Goal: Information Seeking & Learning: Find specific fact

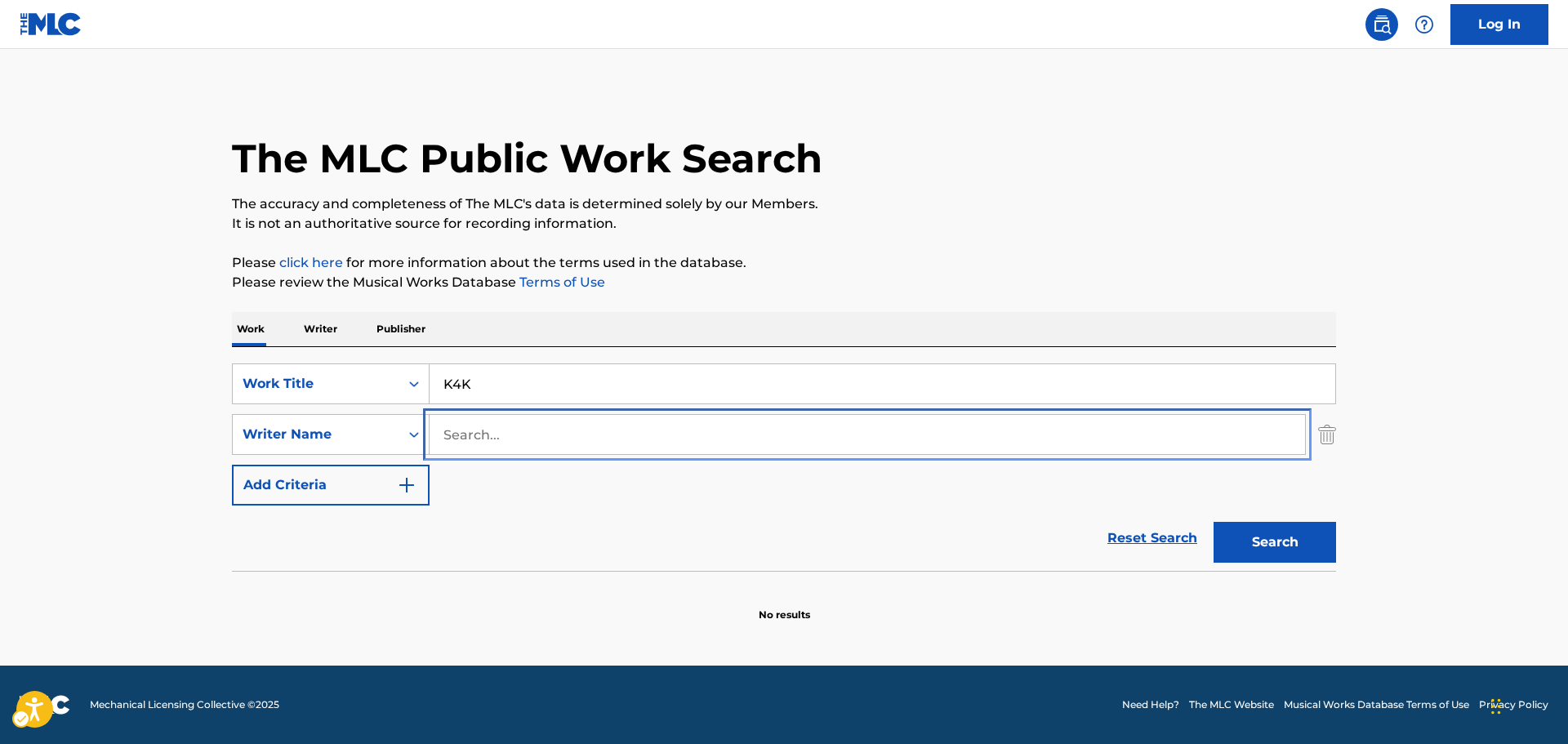
click at [711, 451] on input "Search..." at bounding box center [867, 435] width 876 height 39
paste input "LILCJ KASINO"
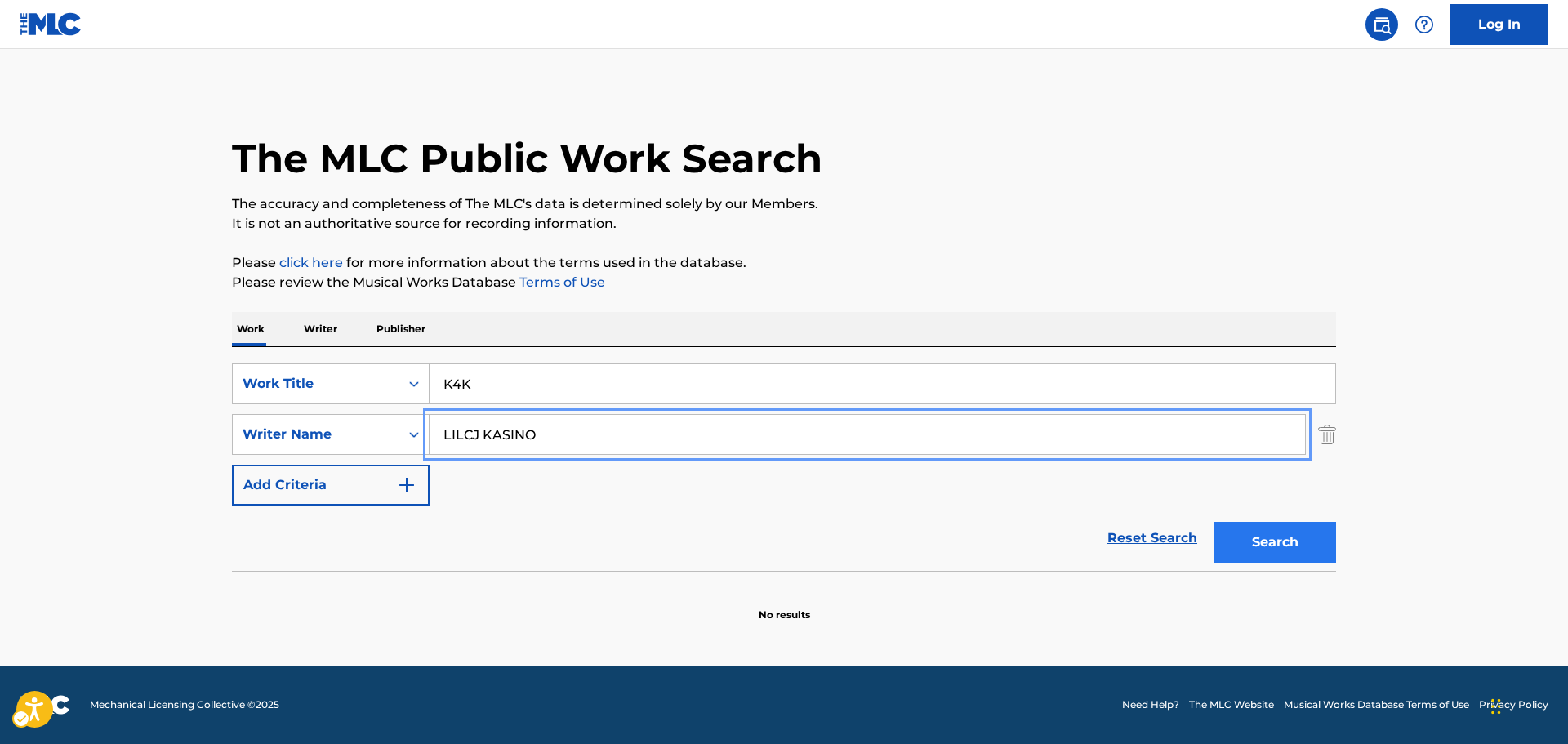
type input "LILCJ KASINO"
click at [1281, 547] on button "Search" at bounding box center [1275, 542] width 123 height 41
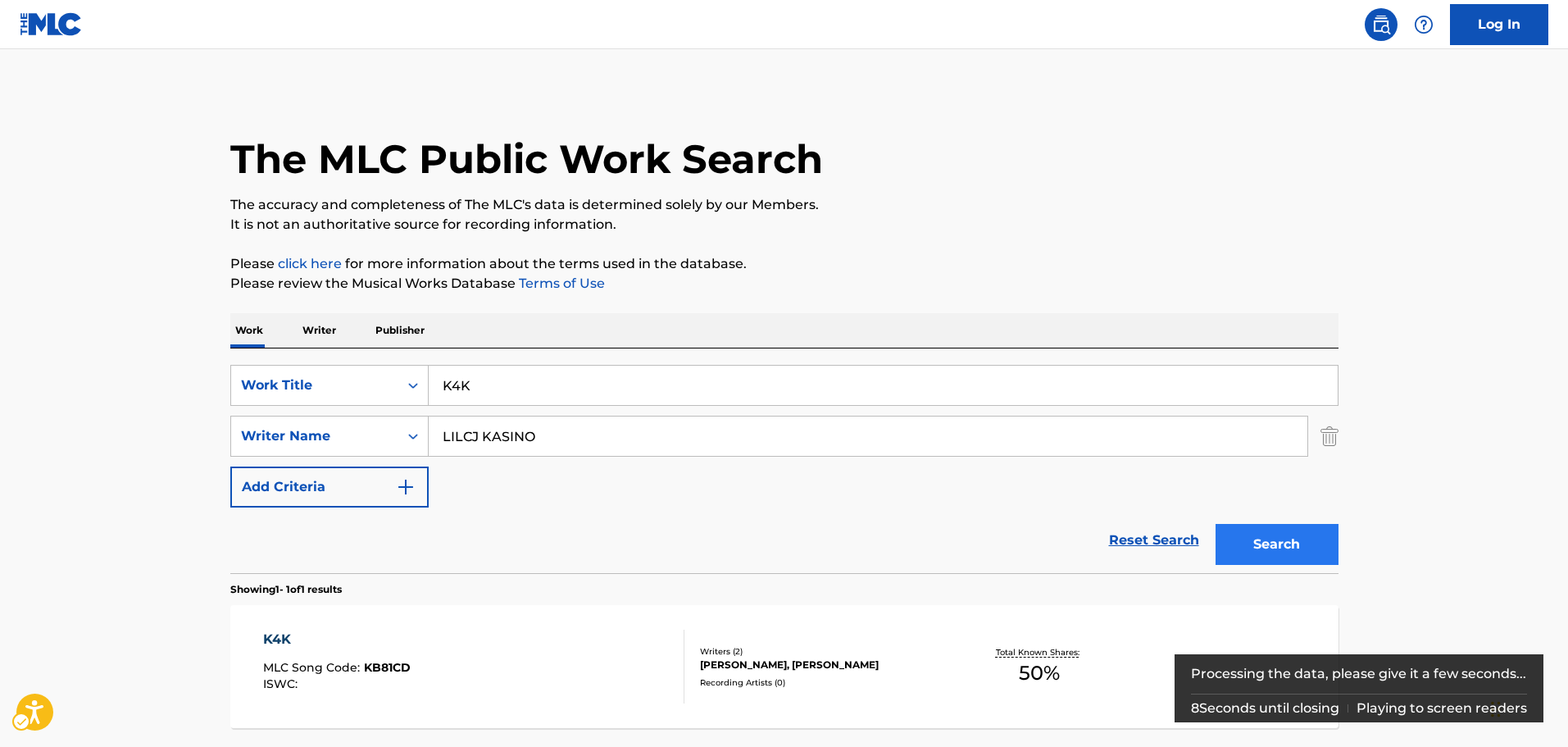
scroll to position [82, 0]
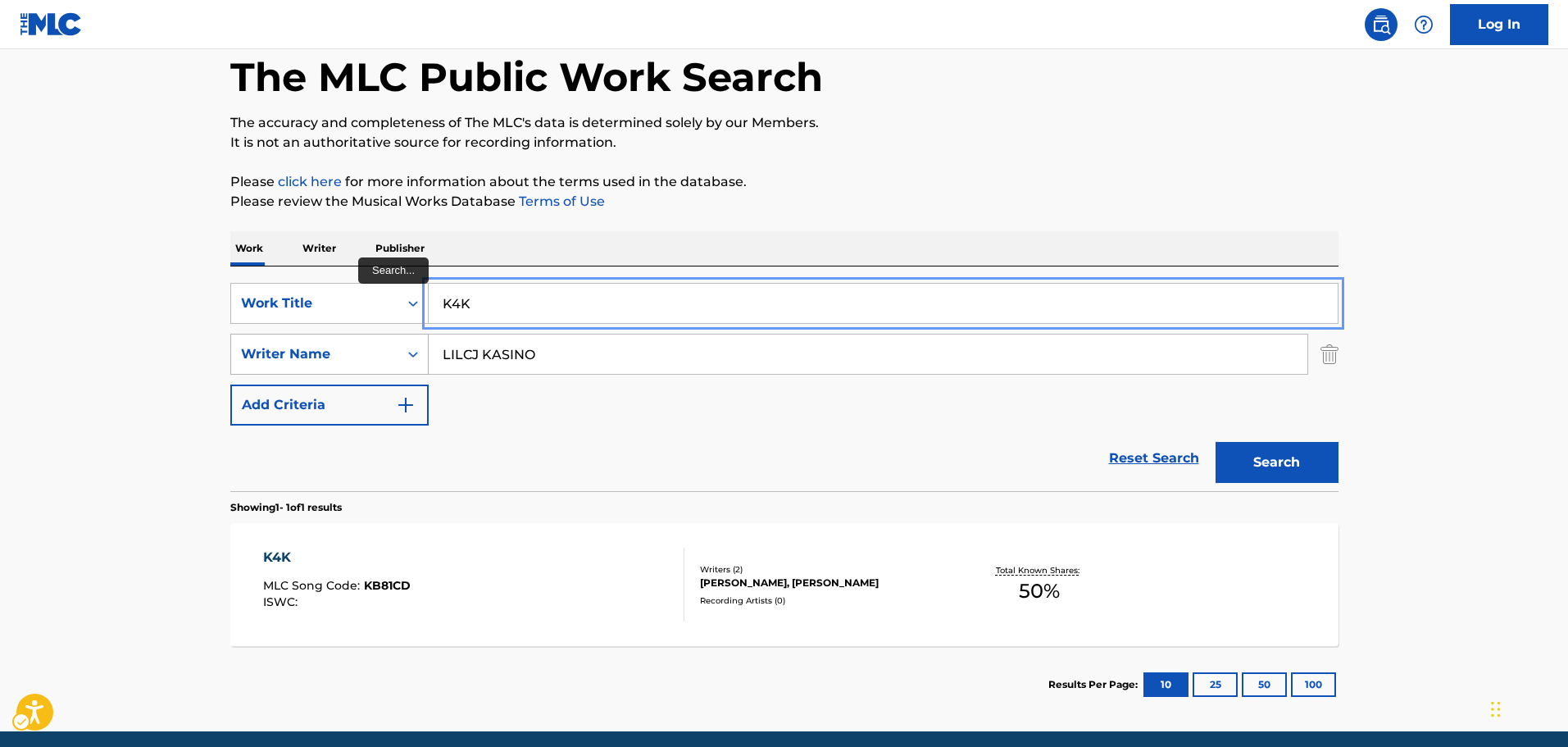
paste input "PUNNAIVANA POONGUYIL"
drag, startPoint x: 479, startPoint y: 308, endPoint x: 375, endPoint y: 334, distance: 107.2
type input "PUNNAIVANA POONGUYIL"
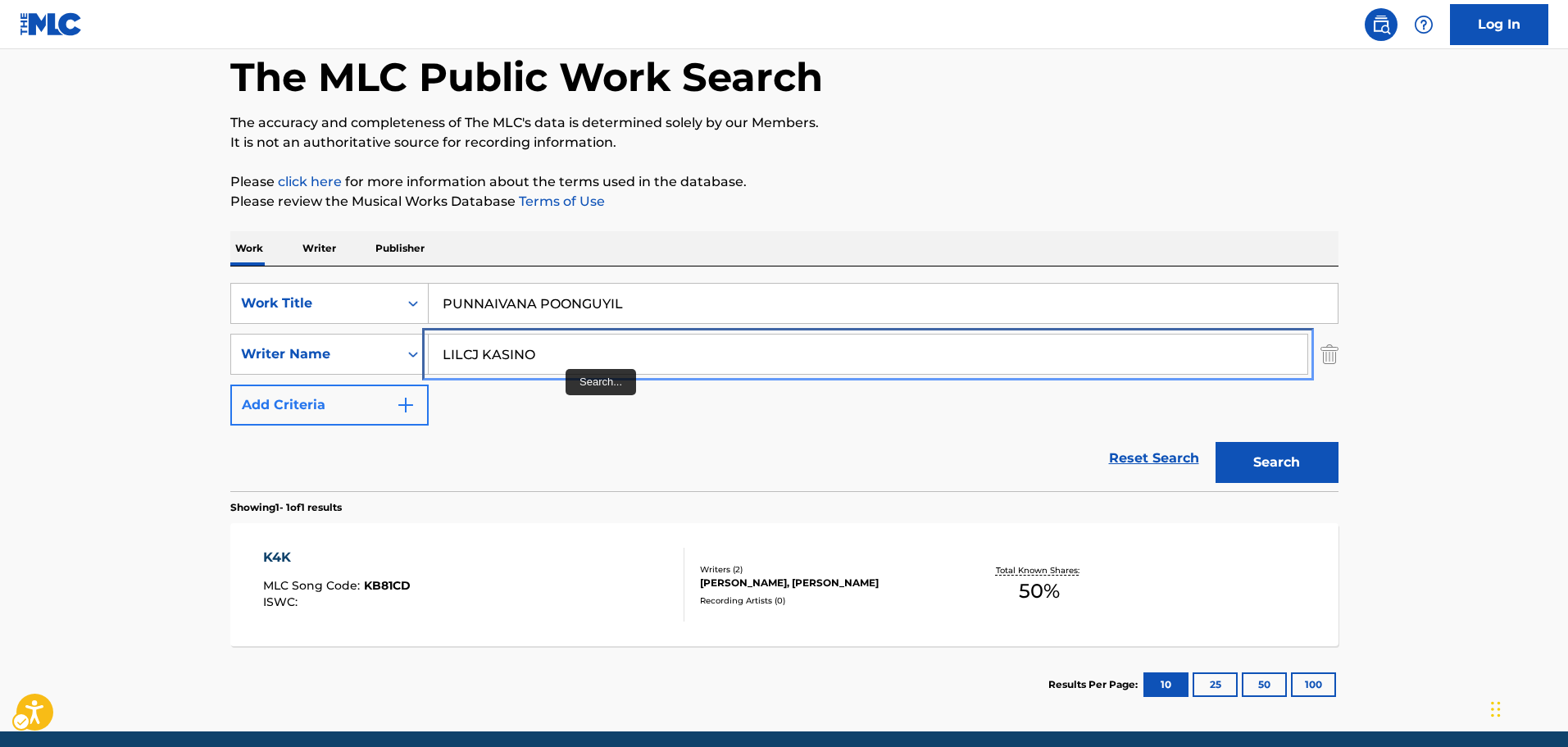
paste input "ILAIYARAAJA"
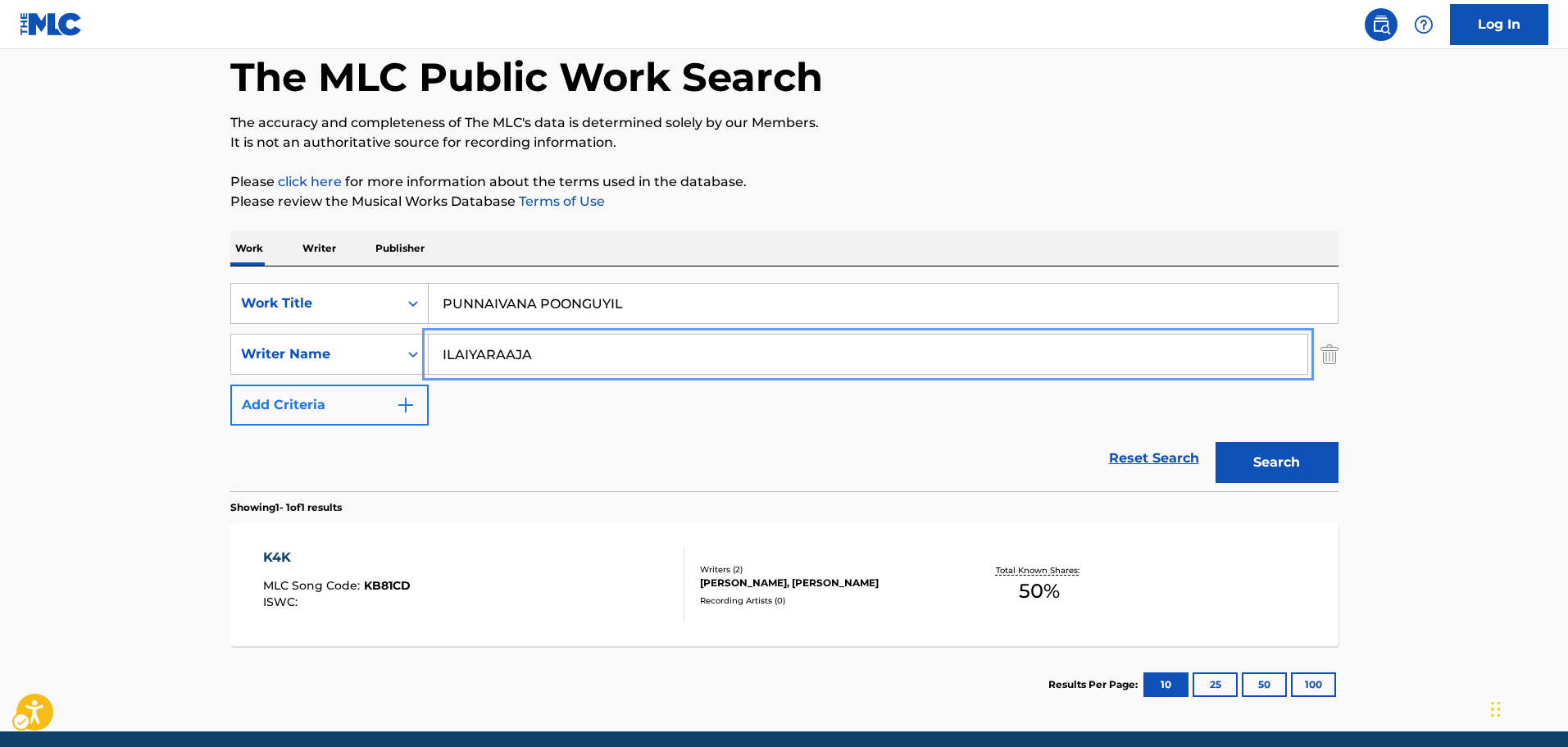
drag, startPoint x: 559, startPoint y: 353, endPoint x: 332, endPoint y: 387, distance: 229.5
type input "ILAIYARAAJA"
click at [1292, 459] on button "Search" at bounding box center [1276, 462] width 123 height 41
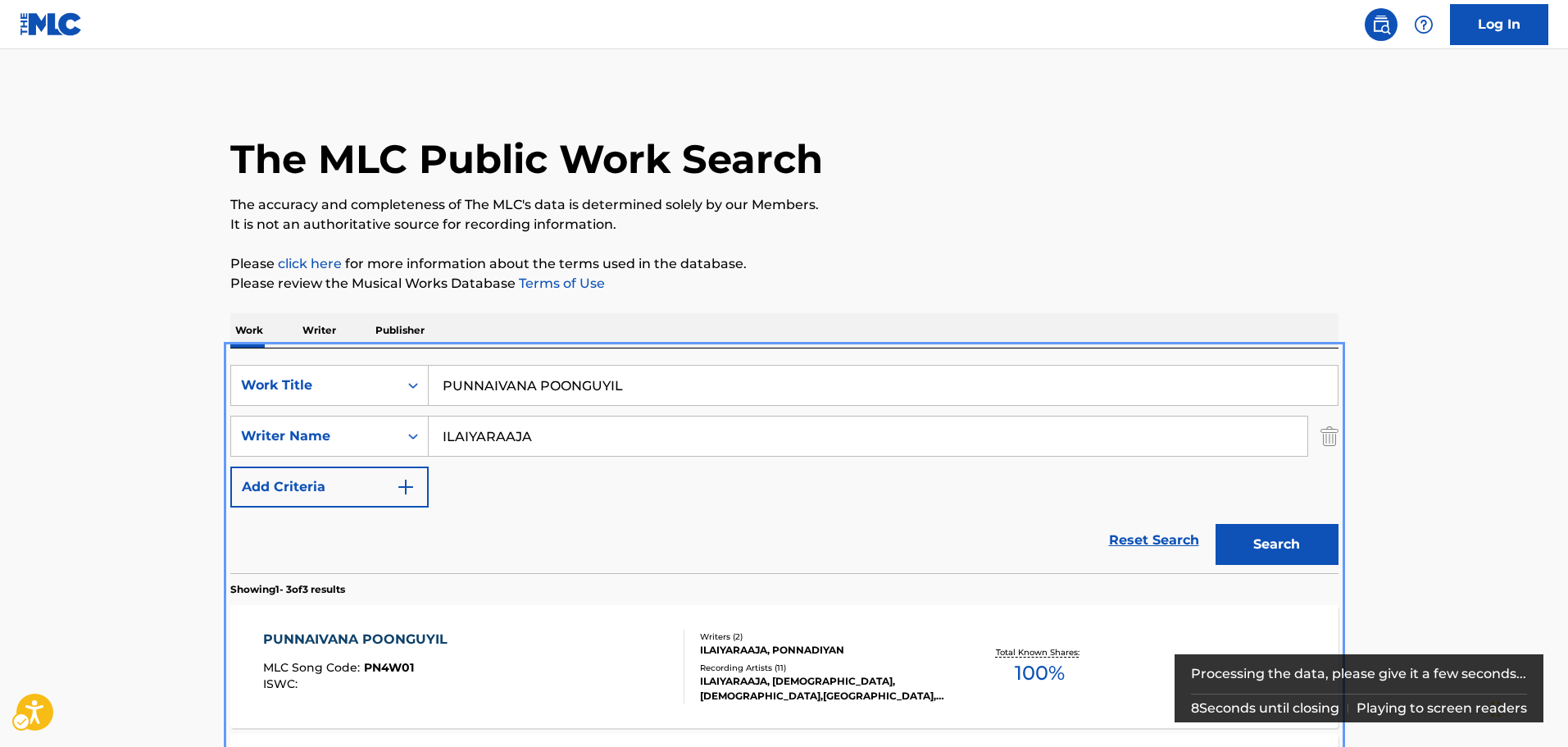
scroll to position [316, 0]
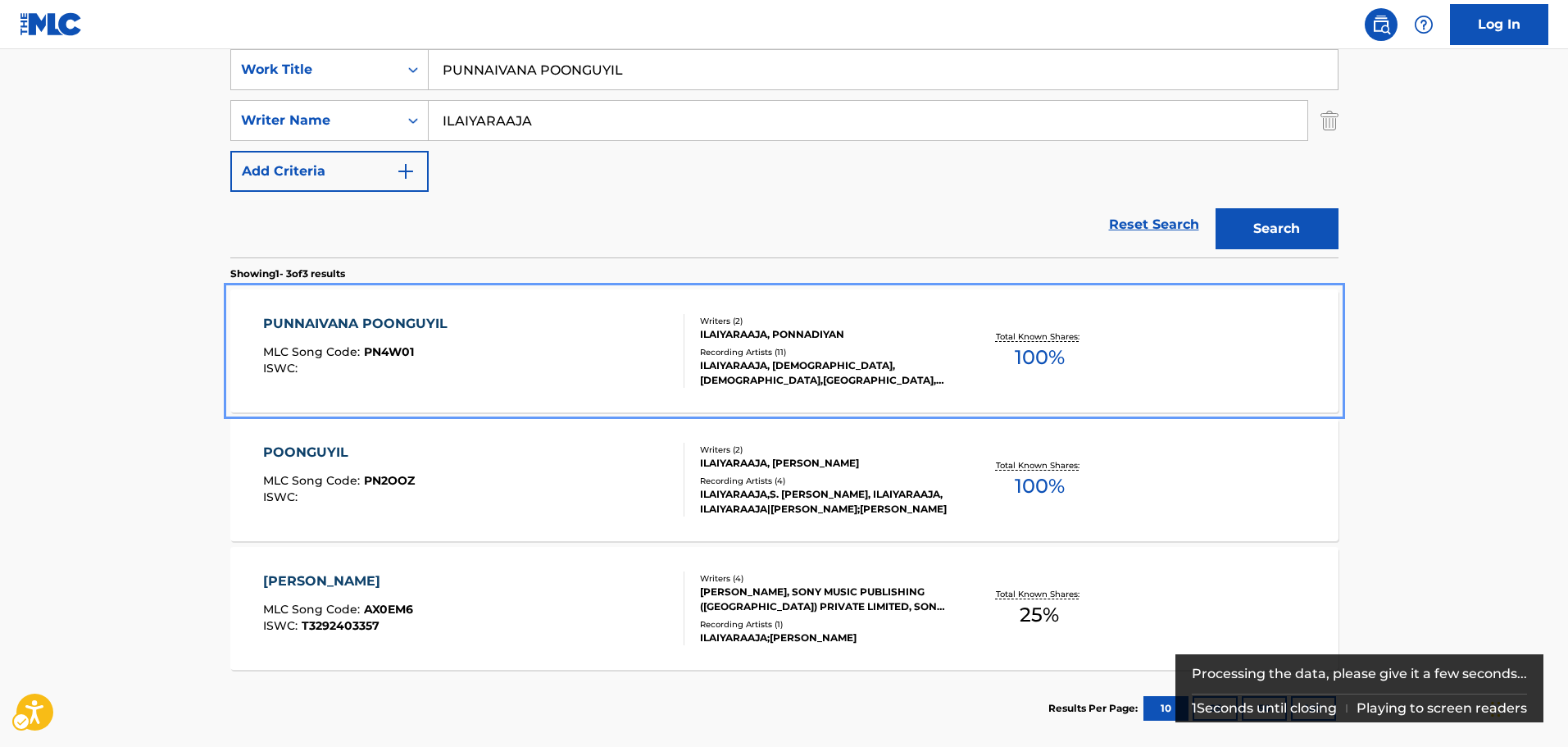
click at [903, 339] on div "ILAIYARAAJA, PONNADIYAN" at bounding box center [823, 334] width 247 height 14
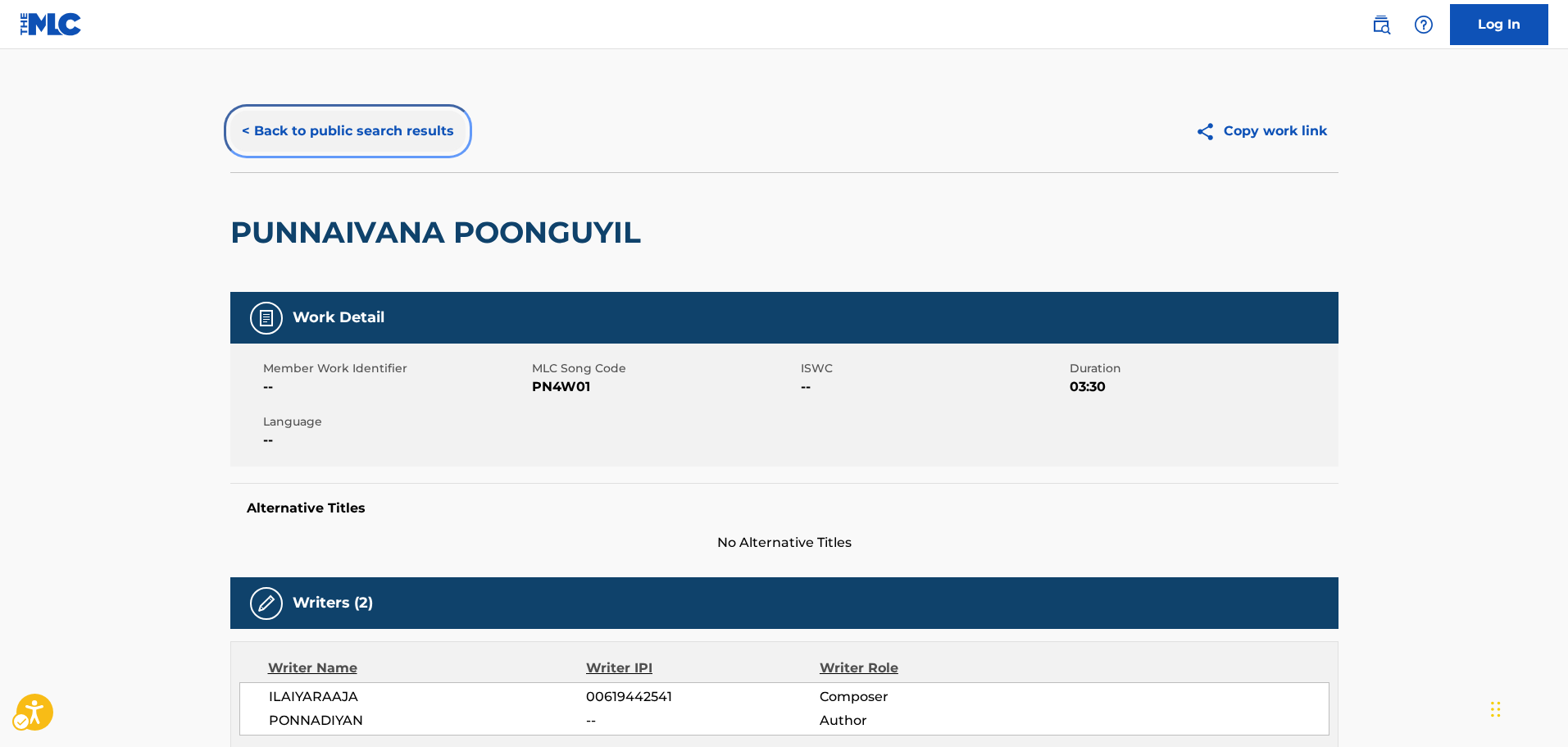
click at [398, 137] on button "< Back to public search results" at bounding box center [348, 131] width 236 height 41
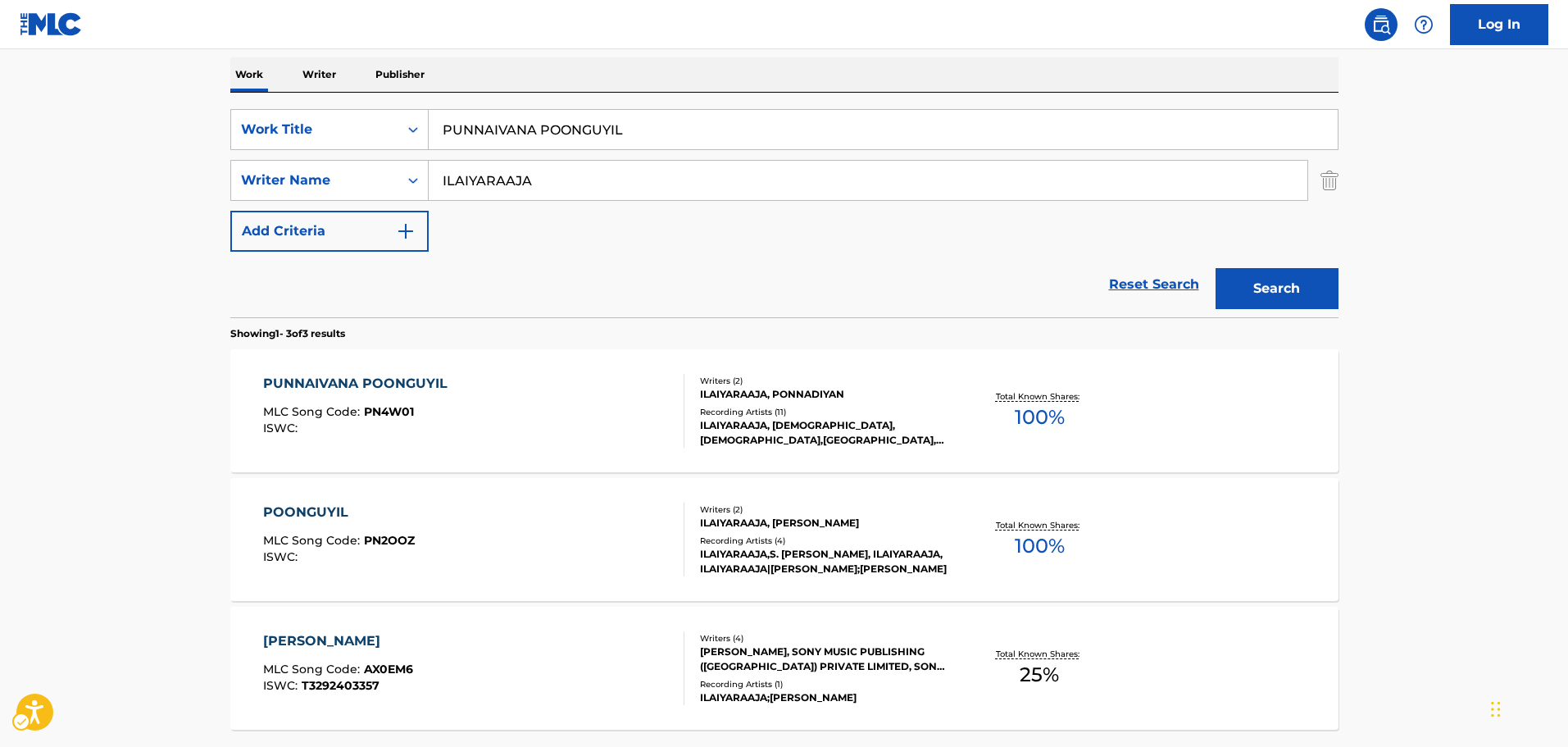
scroll to position [227, 0]
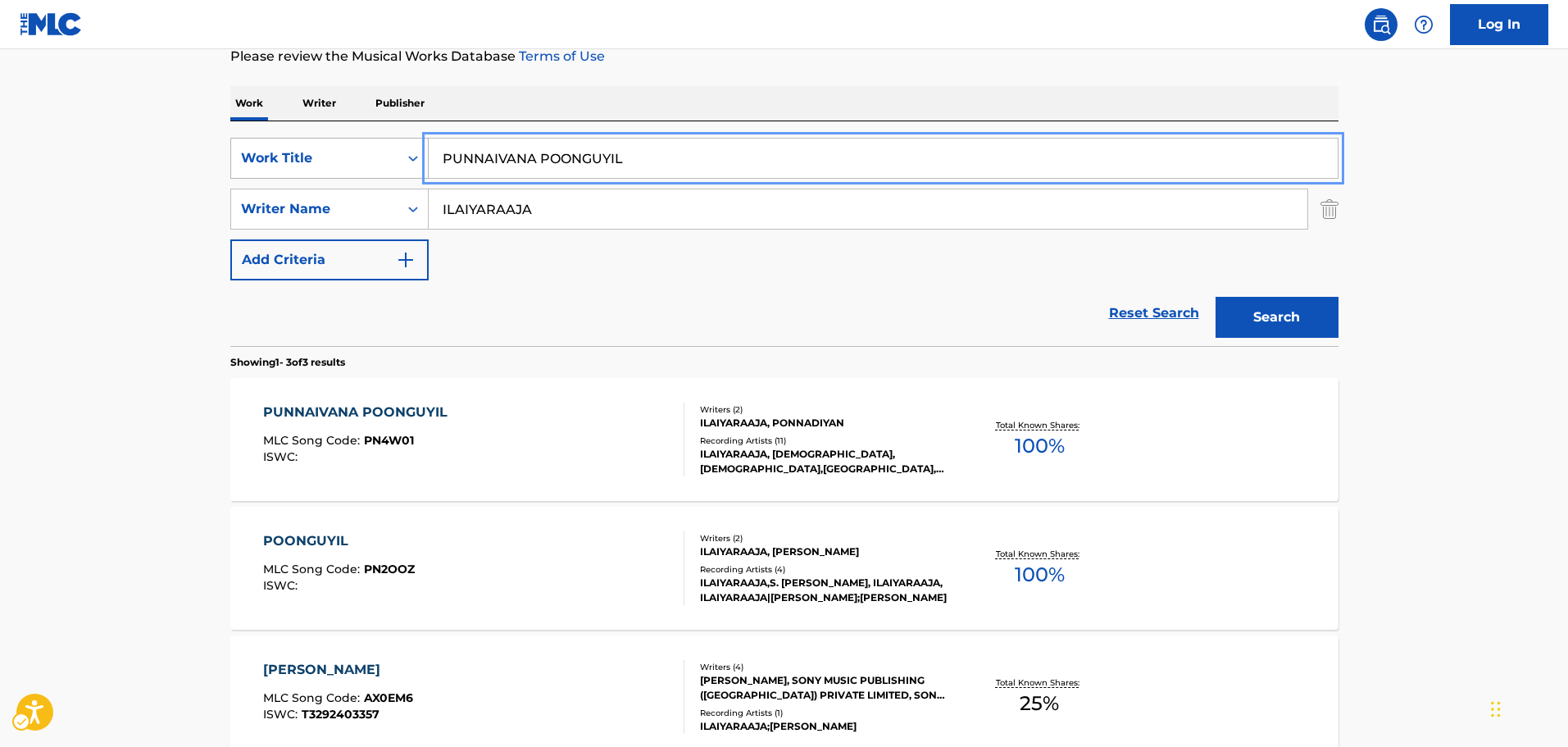
paste input "KALYAANA MAALAI (VERSION, 2)"
drag, startPoint x: 637, startPoint y: 155, endPoint x: 416, endPoint y: 180, distance: 222.4
paste input "Search..."
drag, startPoint x: 715, startPoint y: 169, endPoint x: 383, endPoint y: 213, distance: 334.9
click at [383, 213] on div "SearchWithCriteria571b927a-ec08-4e9a-bcd1-f026f4842fd9 Work Title KALYAANA MAAL…" at bounding box center [784, 209] width 1108 height 143
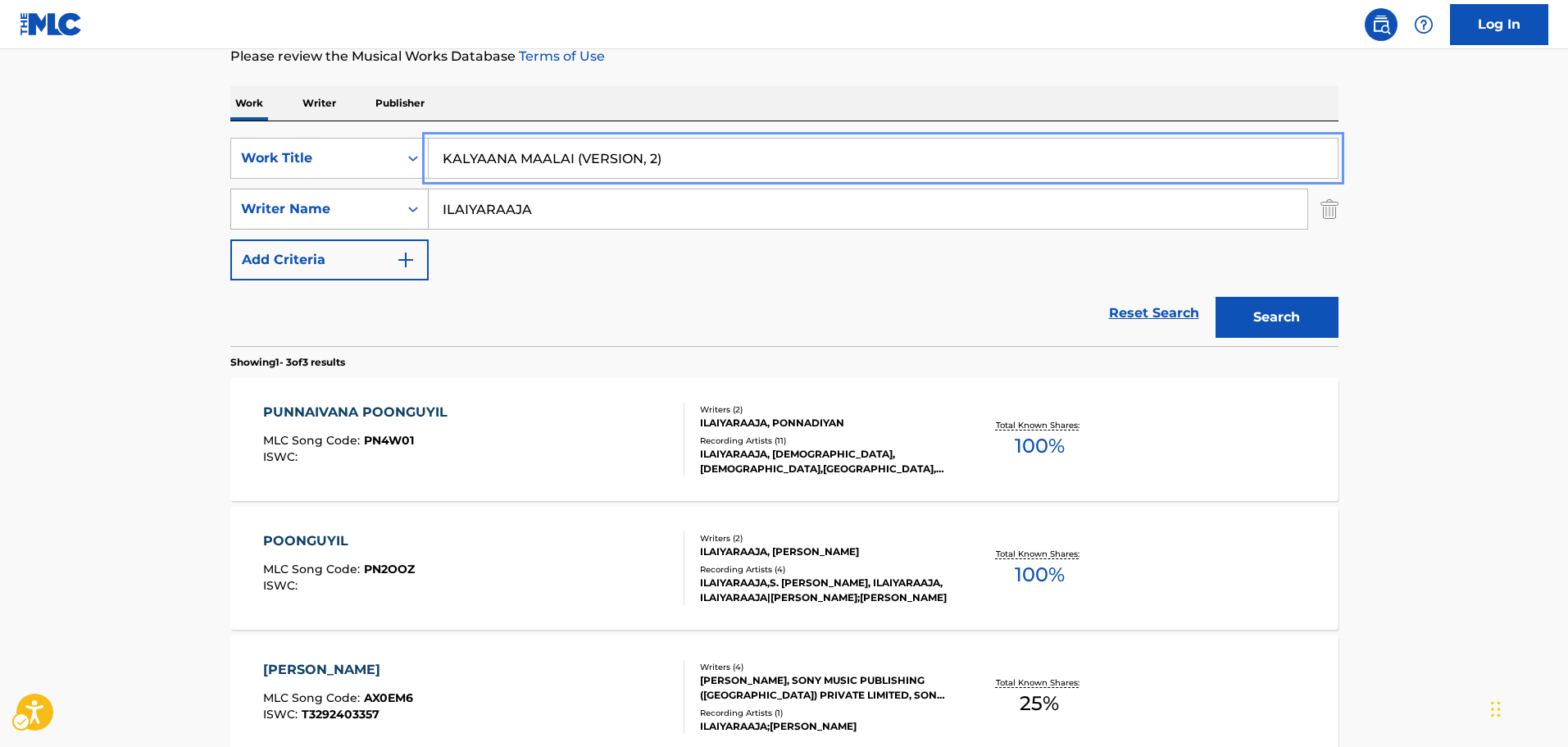
click at [1215, 297] on button "Search" at bounding box center [1276, 317] width 123 height 41
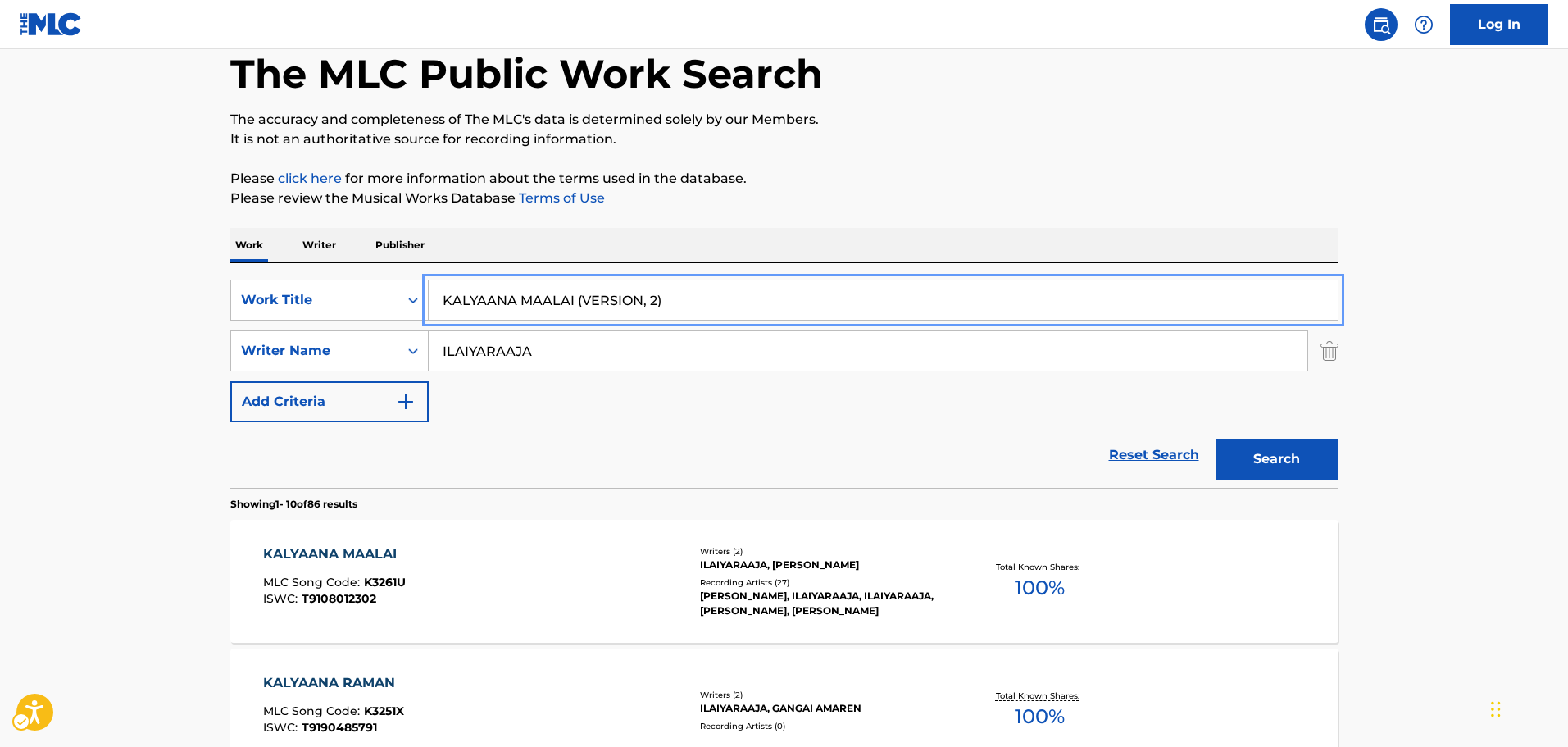
scroll to position [0, 0]
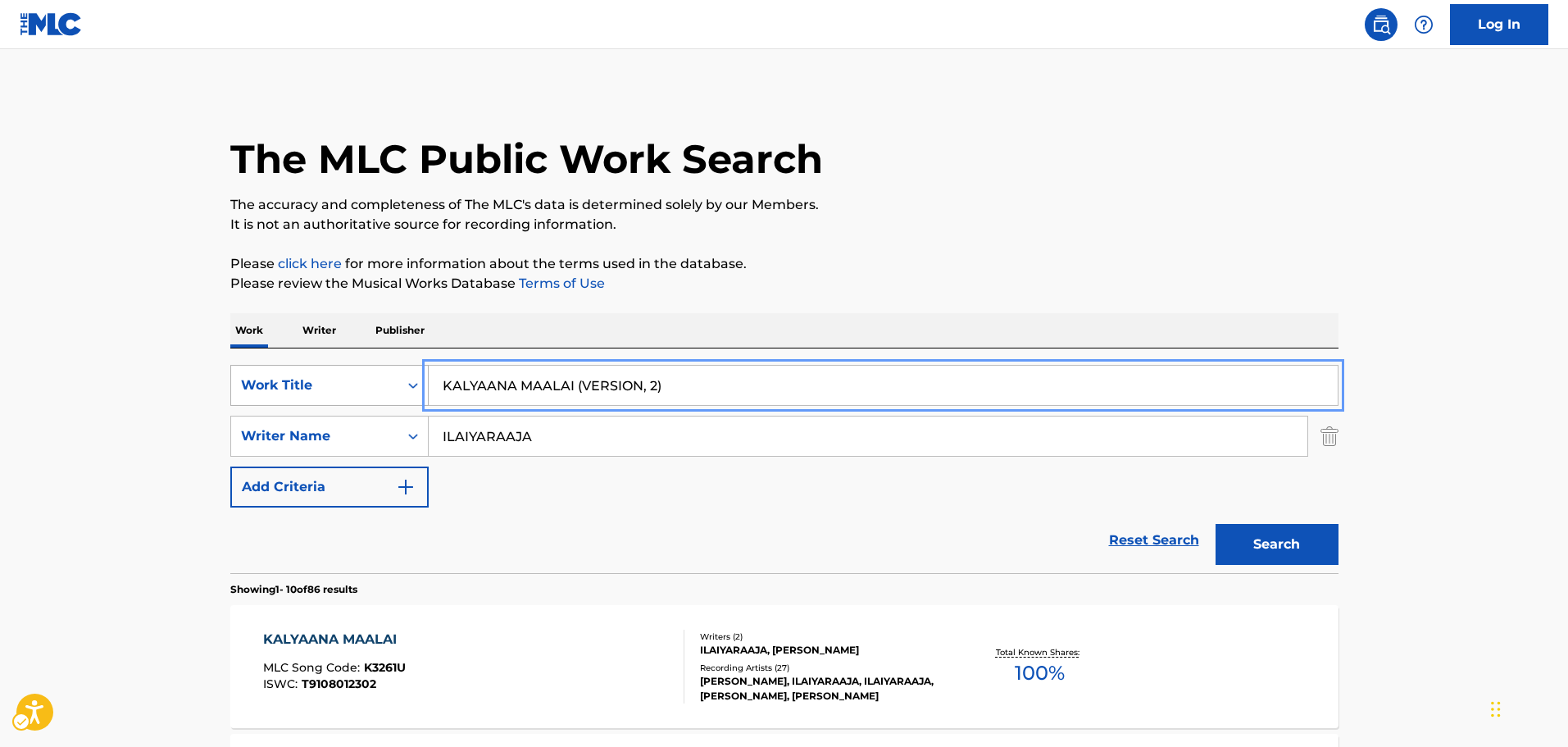
drag, startPoint x: 697, startPoint y: 375, endPoint x: 327, endPoint y: 385, distance: 370.1
click at [327, 385] on div "SearchWithCriteria571b927a-ec08-4e9a-bcd1-f026f4842fd9 Work Title KALYAANA MAAL…" at bounding box center [784, 385] width 1108 height 41
paste input "PODA PAKKODA"
type input "PODA PAKKODA"
drag, startPoint x: 619, startPoint y: 517, endPoint x: 605, endPoint y: 522, distance: 14.9
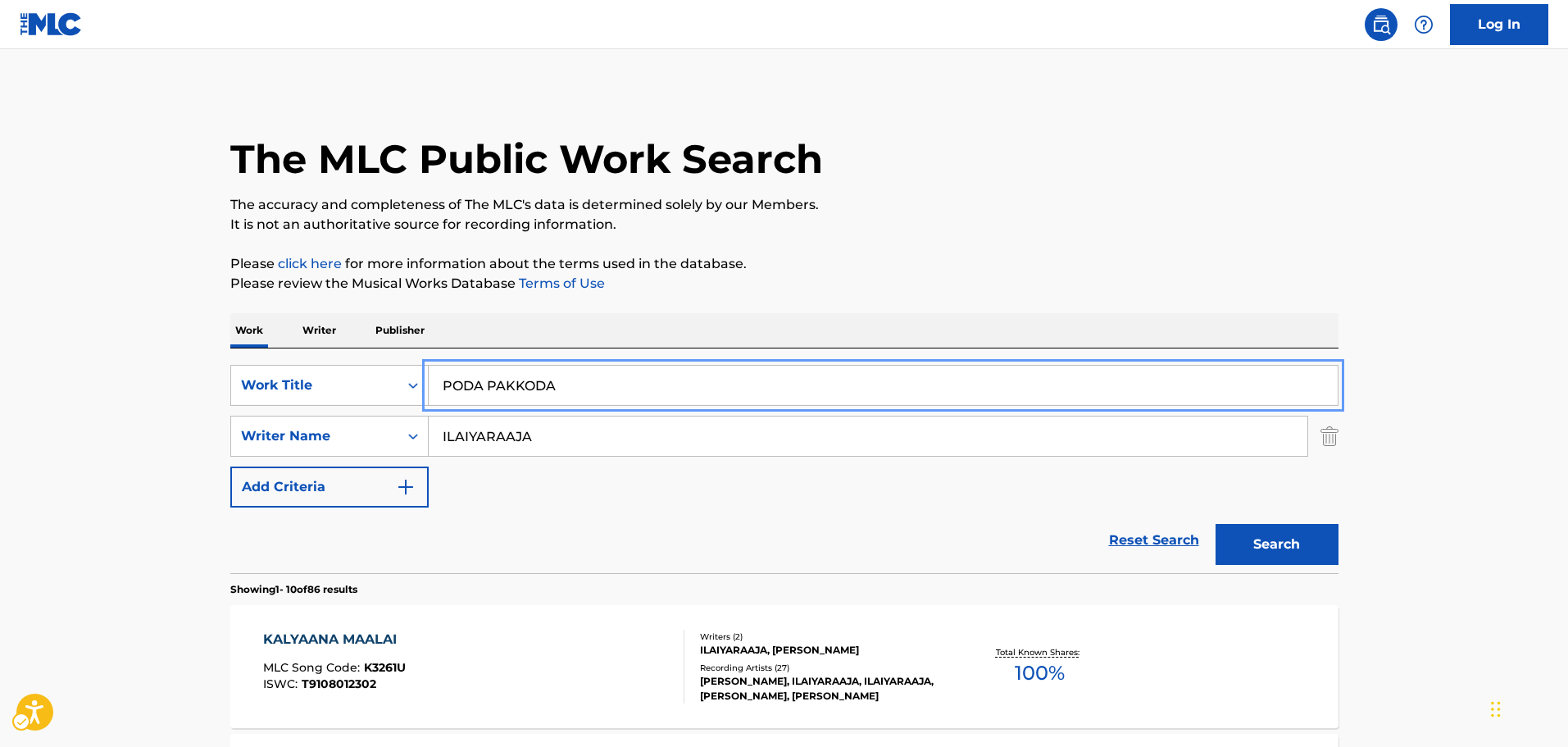
click at [618, 519] on div "Reset Search Search" at bounding box center [784, 540] width 1108 height 66
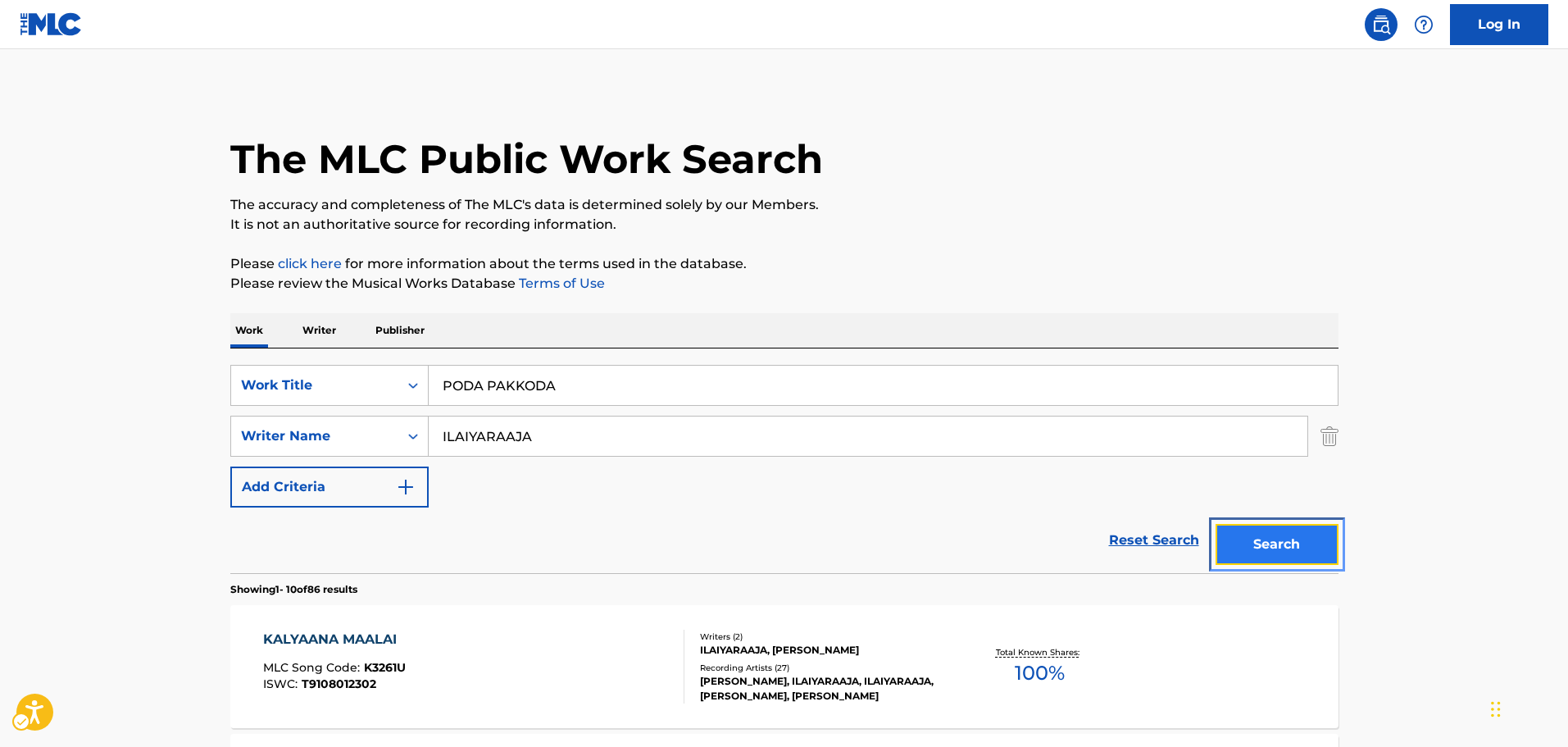
click at [1310, 562] on button "Search" at bounding box center [1276, 545] width 123 height 41
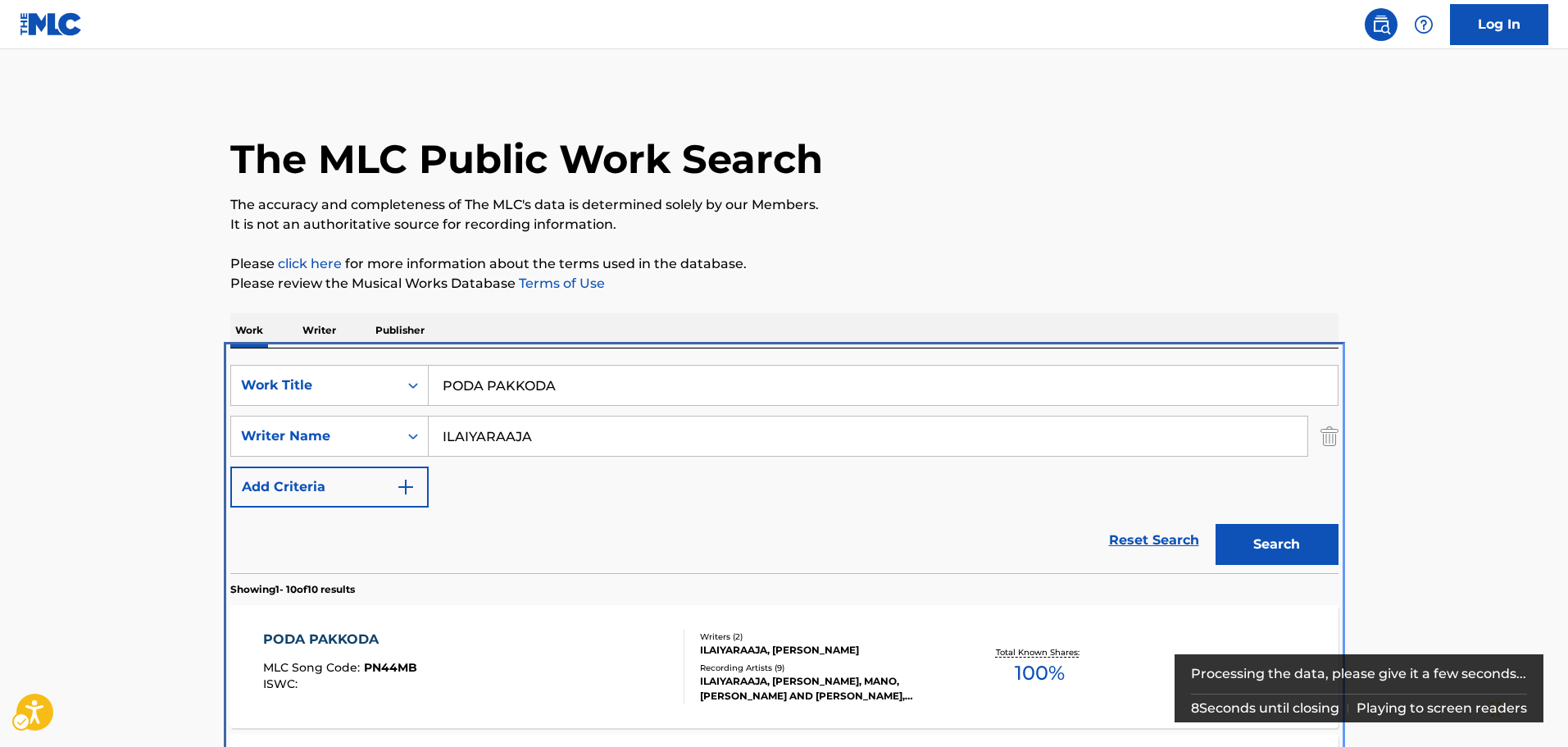
scroll to position [512, 0]
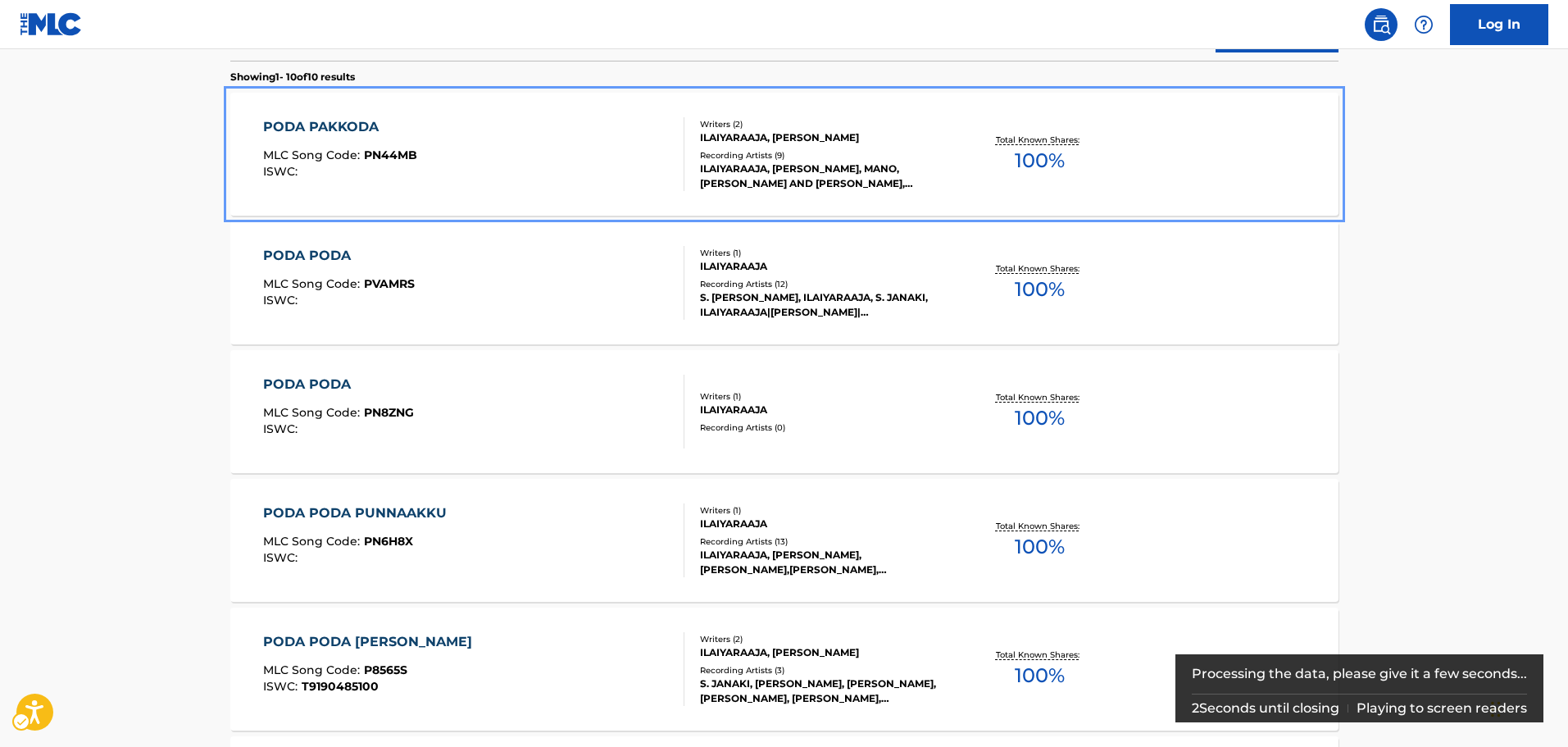
click at [804, 140] on div "ILAIYARAAJA, [PERSON_NAME]" at bounding box center [823, 137] width 247 height 14
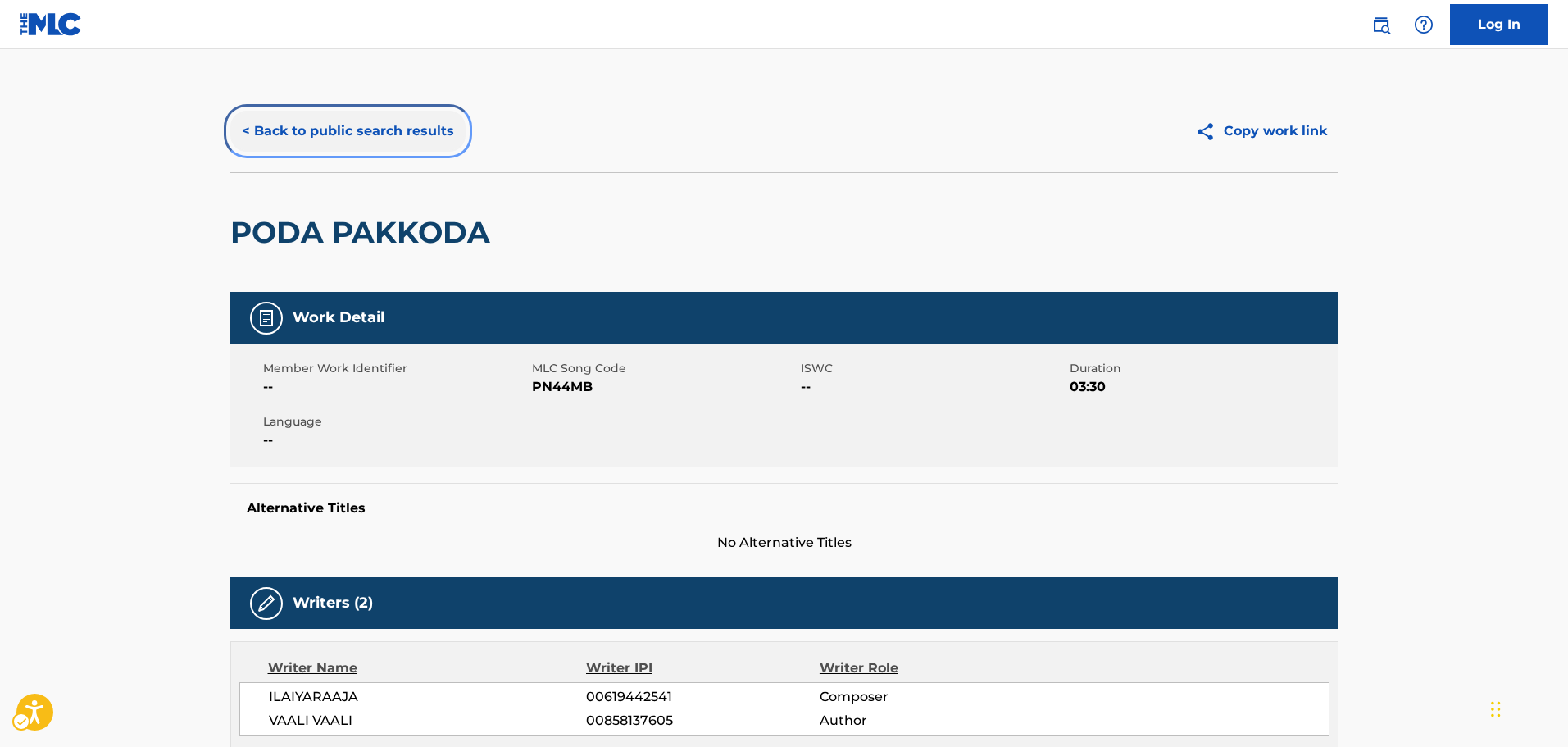
click at [319, 120] on button "< Back to public search results" at bounding box center [348, 131] width 236 height 41
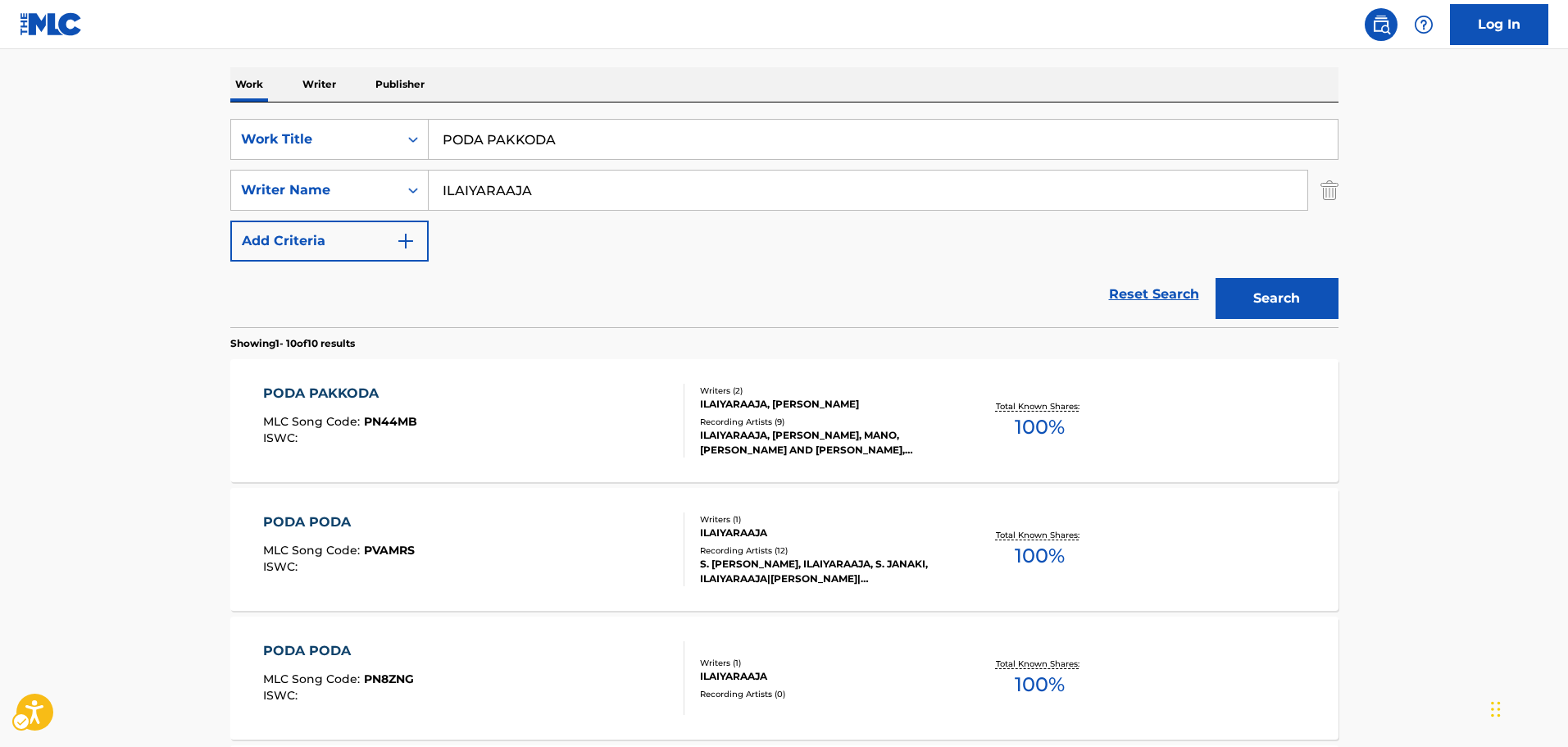
scroll to position [164, 0]
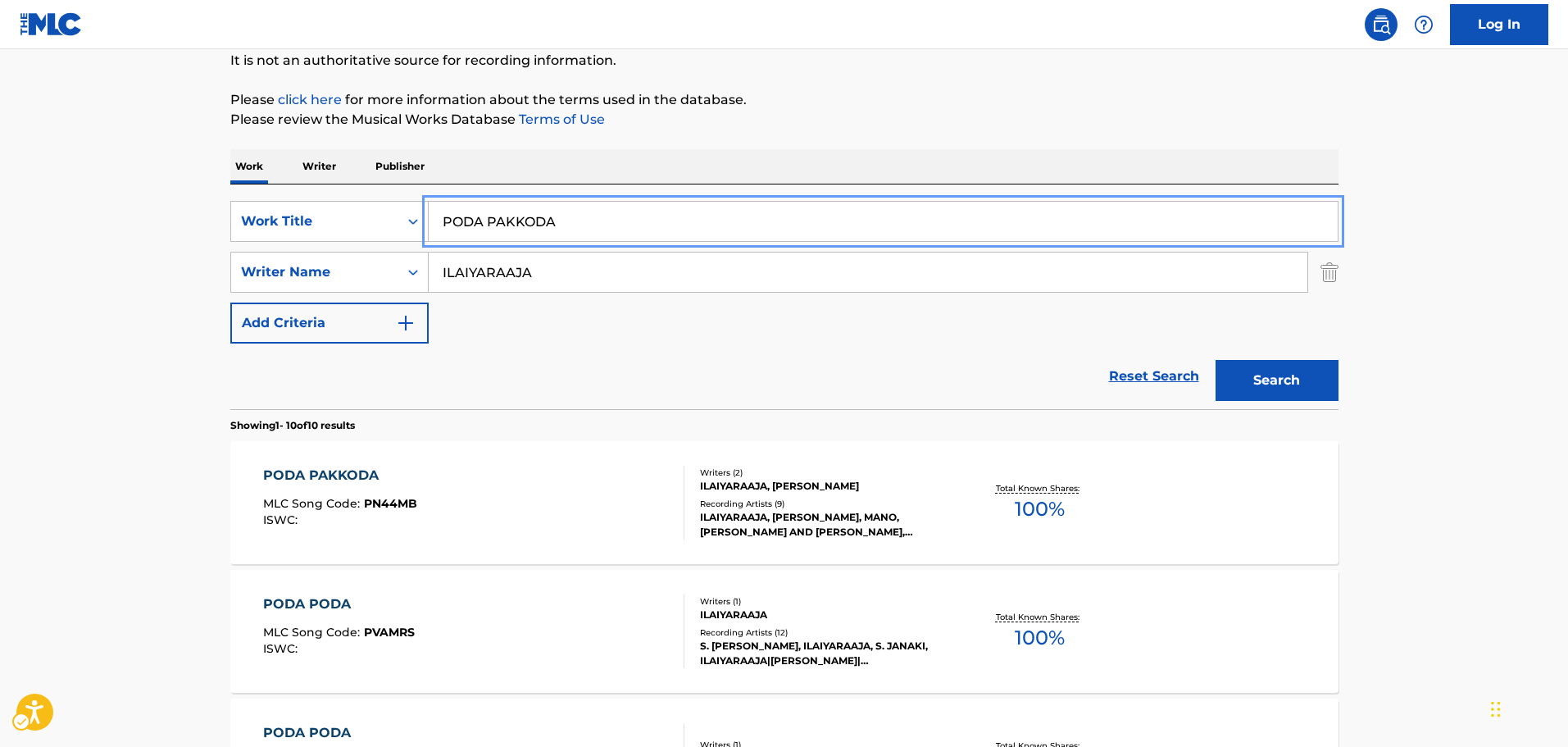
paste input "LET IT FLOW"
drag, startPoint x: 576, startPoint y: 219, endPoint x: 283, endPoint y: 248, distance: 294.4
type input "LET IT FLOW"
click at [639, 360] on div "Reset Search Search" at bounding box center [784, 376] width 1108 height 66
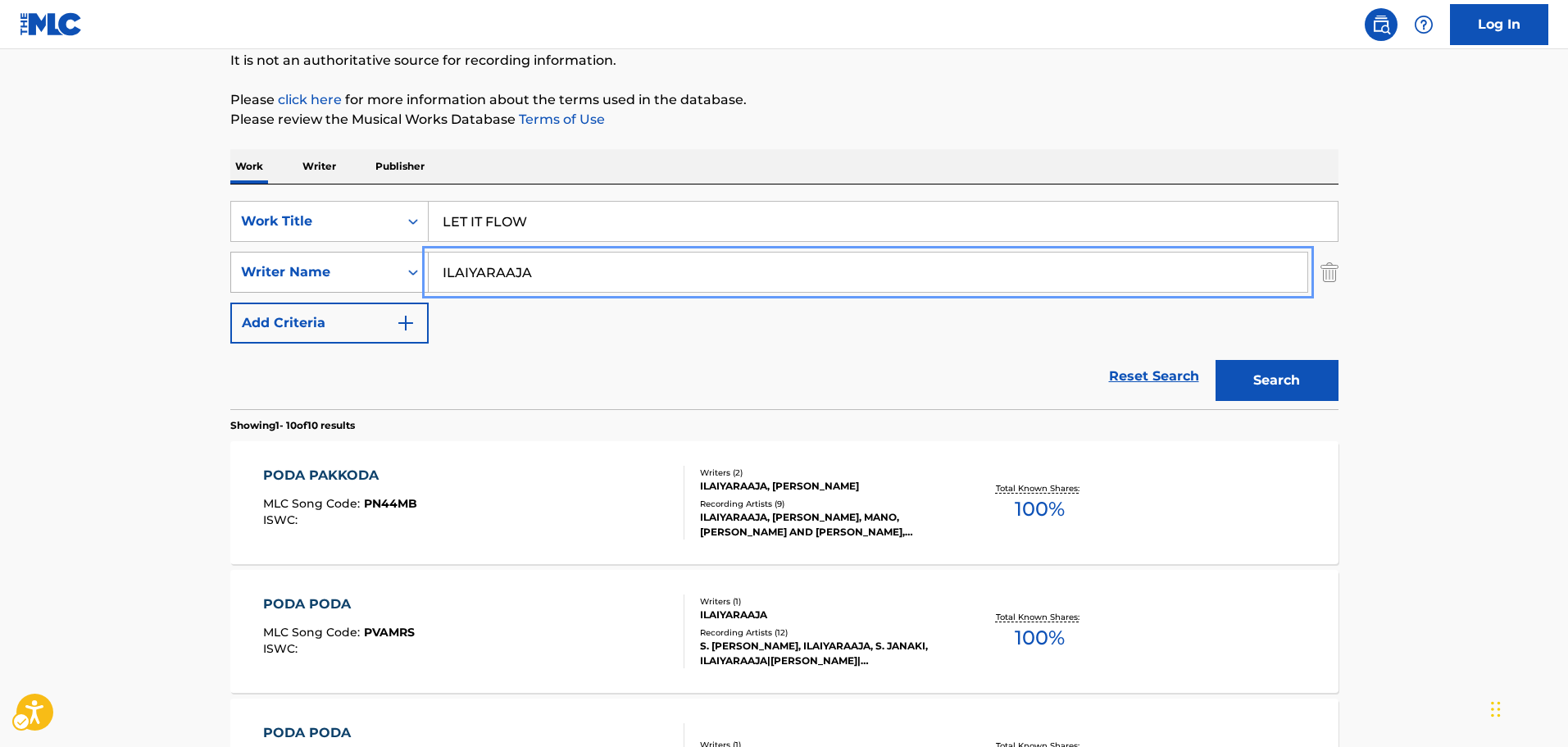
paste input "[PERSON_NAME]"
type input "[PERSON_NAME]"
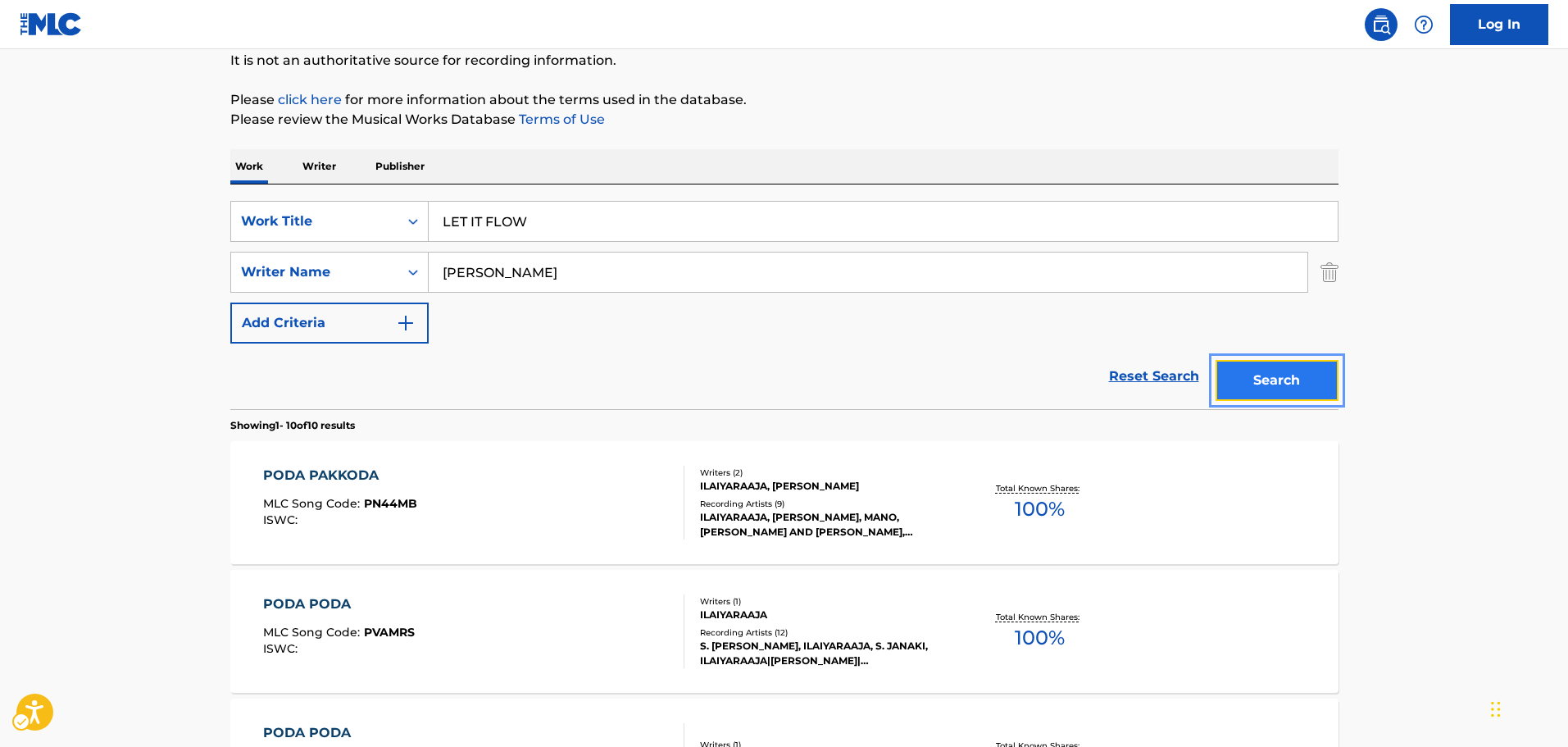
click at [1286, 392] on button "Search" at bounding box center [1276, 380] width 123 height 41
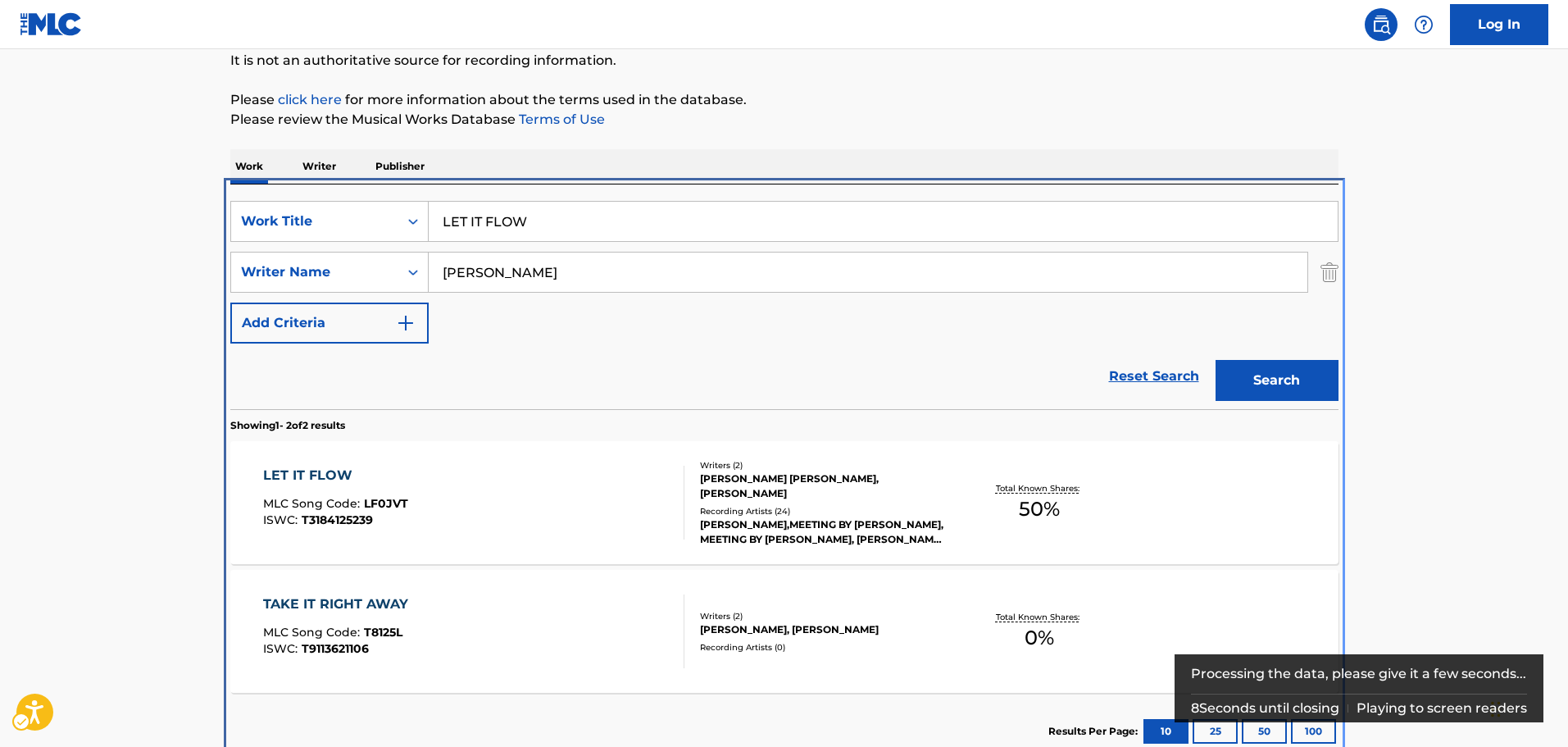
scroll to position [187, 0]
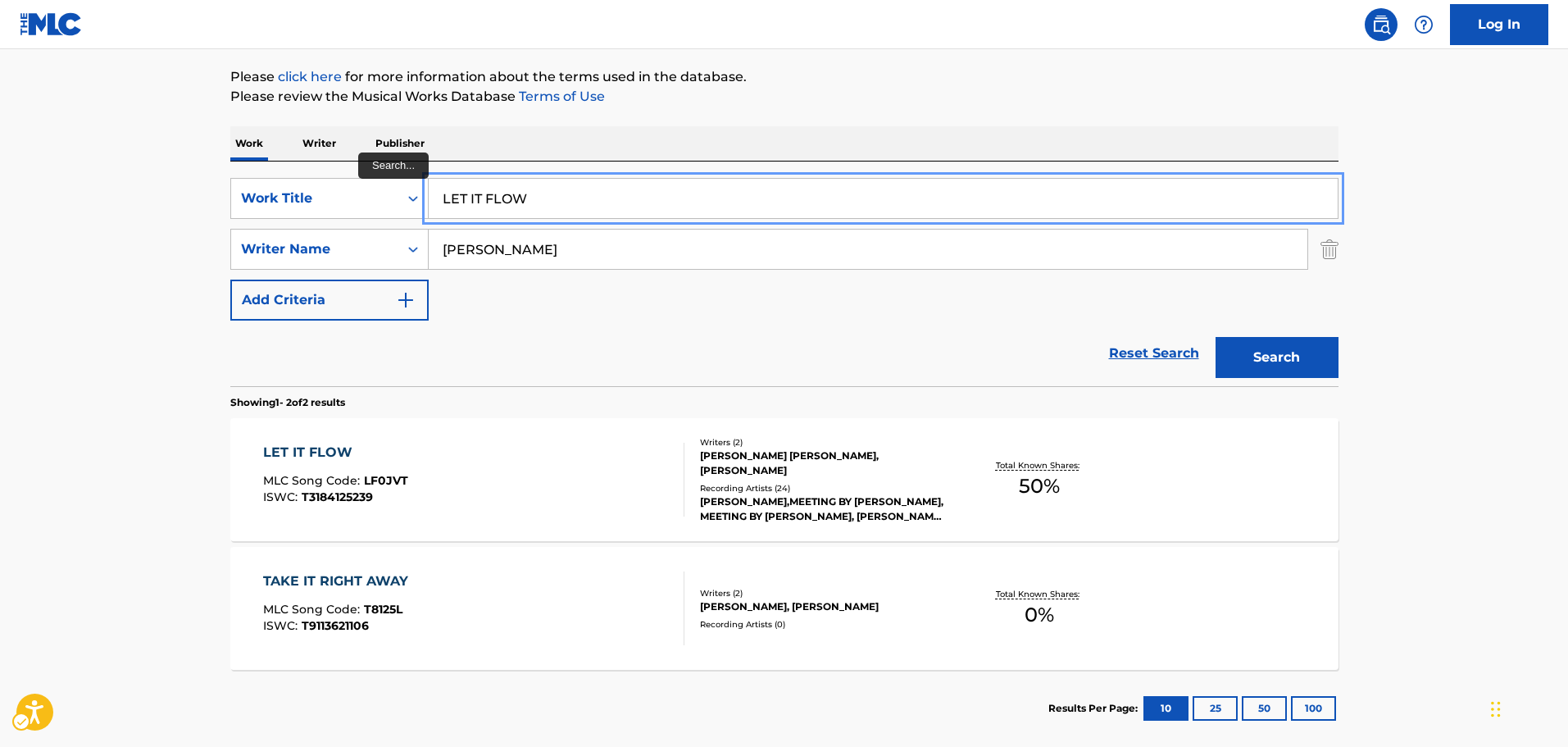
drag, startPoint x: 572, startPoint y: 194, endPoint x: 440, endPoint y: 208, distance: 132.7
click at [440, 208] on input "LET IT FLOW" at bounding box center [883, 198] width 909 height 39
paste input "ALL THINGS CONSIDERED"
type input "ALL THINGS CONSIDERED"
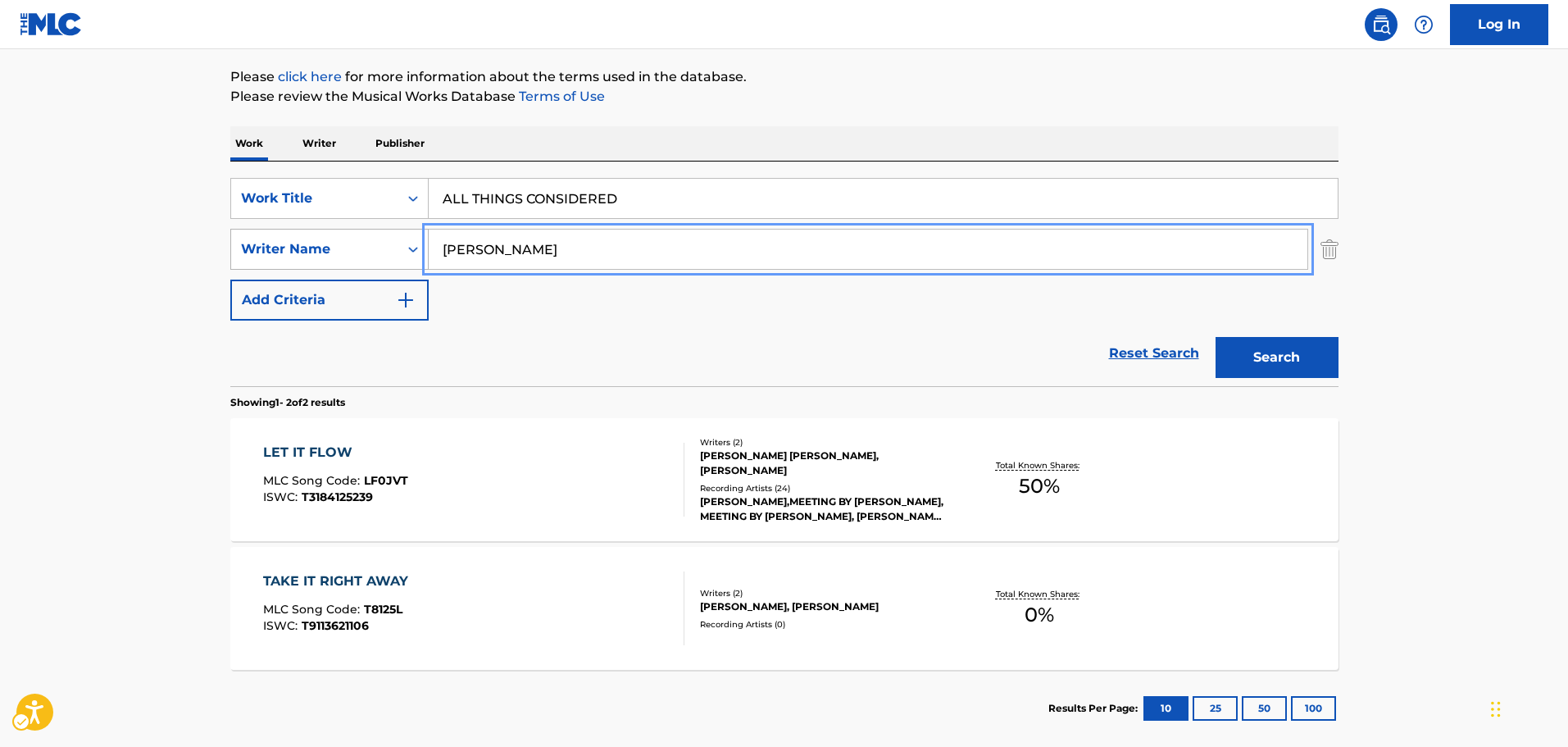
drag, startPoint x: 621, startPoint y: 244, endPoint x: 412, endPoint y: 248, distance: 209.0
click at [412, 248] on div "SearchWithCriteria706e99c0-ad3d-4c3a-9879-155fb93c783a Writer Name [PERSON_NAME]" at bounding box center [784, 249] width 1108 height 41
paste input "[PERSON_NAME]"
type input "[PERSON_NAME]"
click at [1215, 337] on button "Search" at bounding box center [1276, 357] width 123 height 41
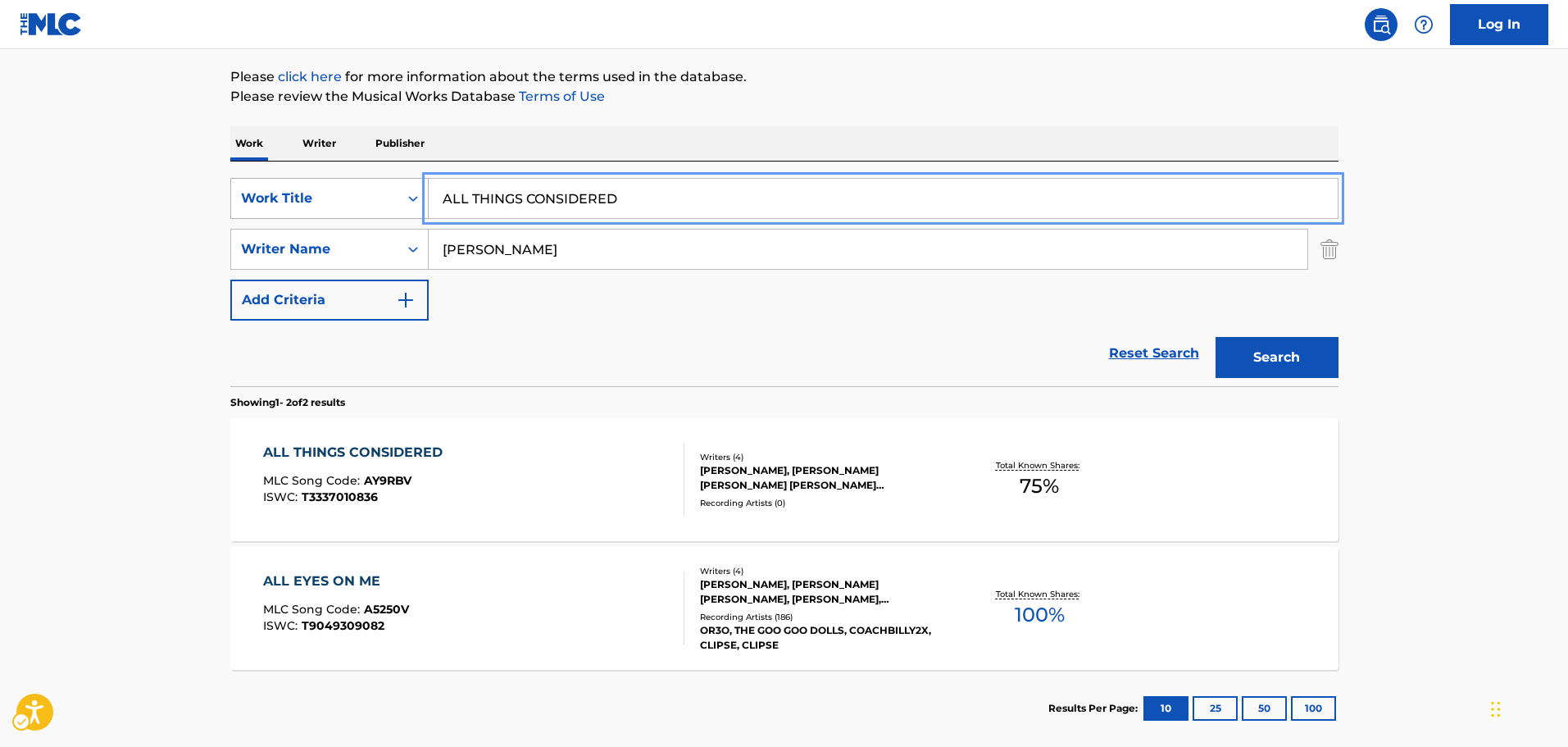
paste input "IN THE ARMS OF RAIN"
drag, startPoint x: 623, startPoint y: 195, endPoint x: 291, endPoint y: 196, distance: 332.0
click at [291, 196] on div "SearchWithCriteria571b927a-ec08-4e9a-bcd1-f026f4842fd9 Work Title IN THE ARMS O…" at bounding box center [784, 198] width 1108 height 41
type input "IN THE ARMS OF RAIN"
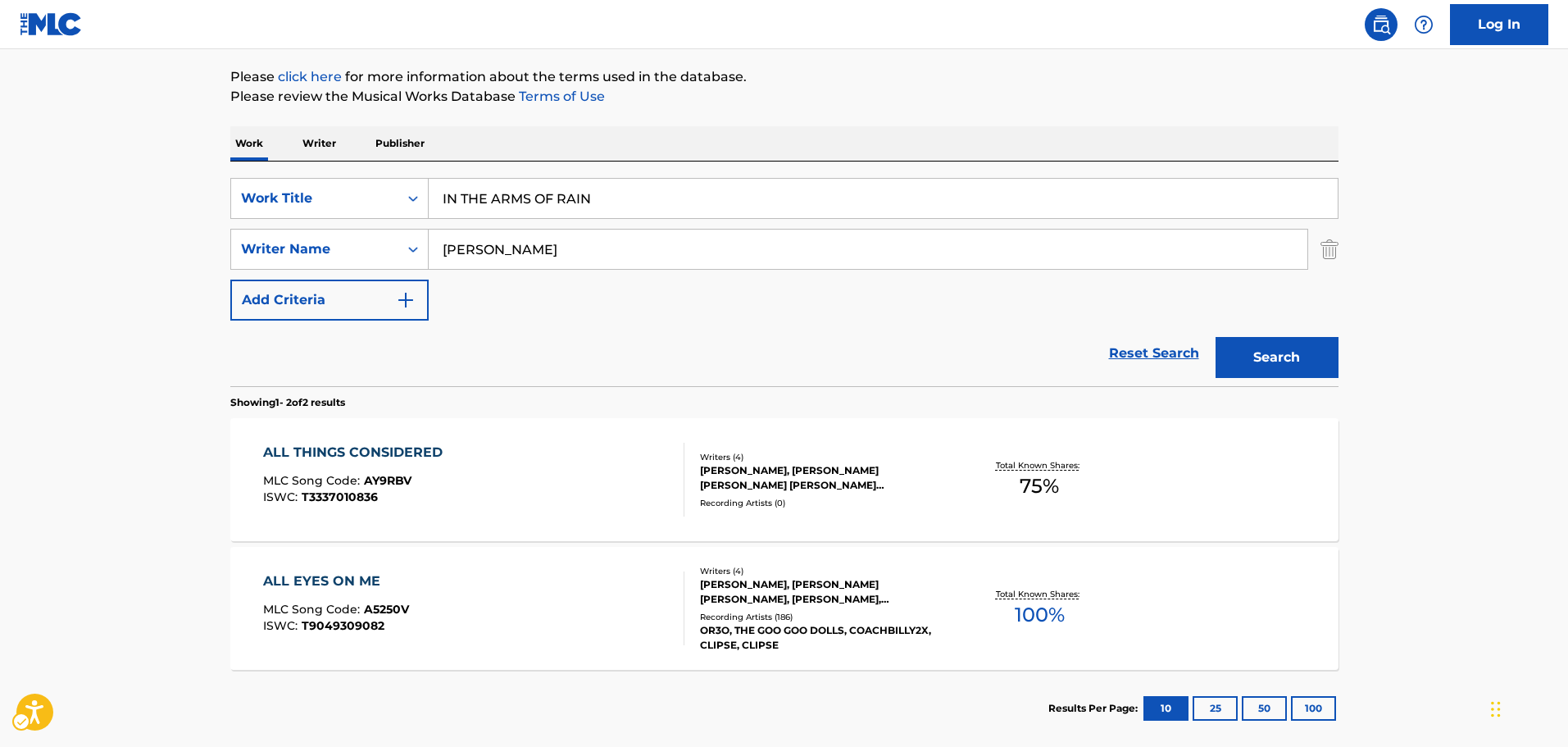
click at [588, 332] on div "Reset Search Search" at bounding box center [784, 353] width 1108 height 66
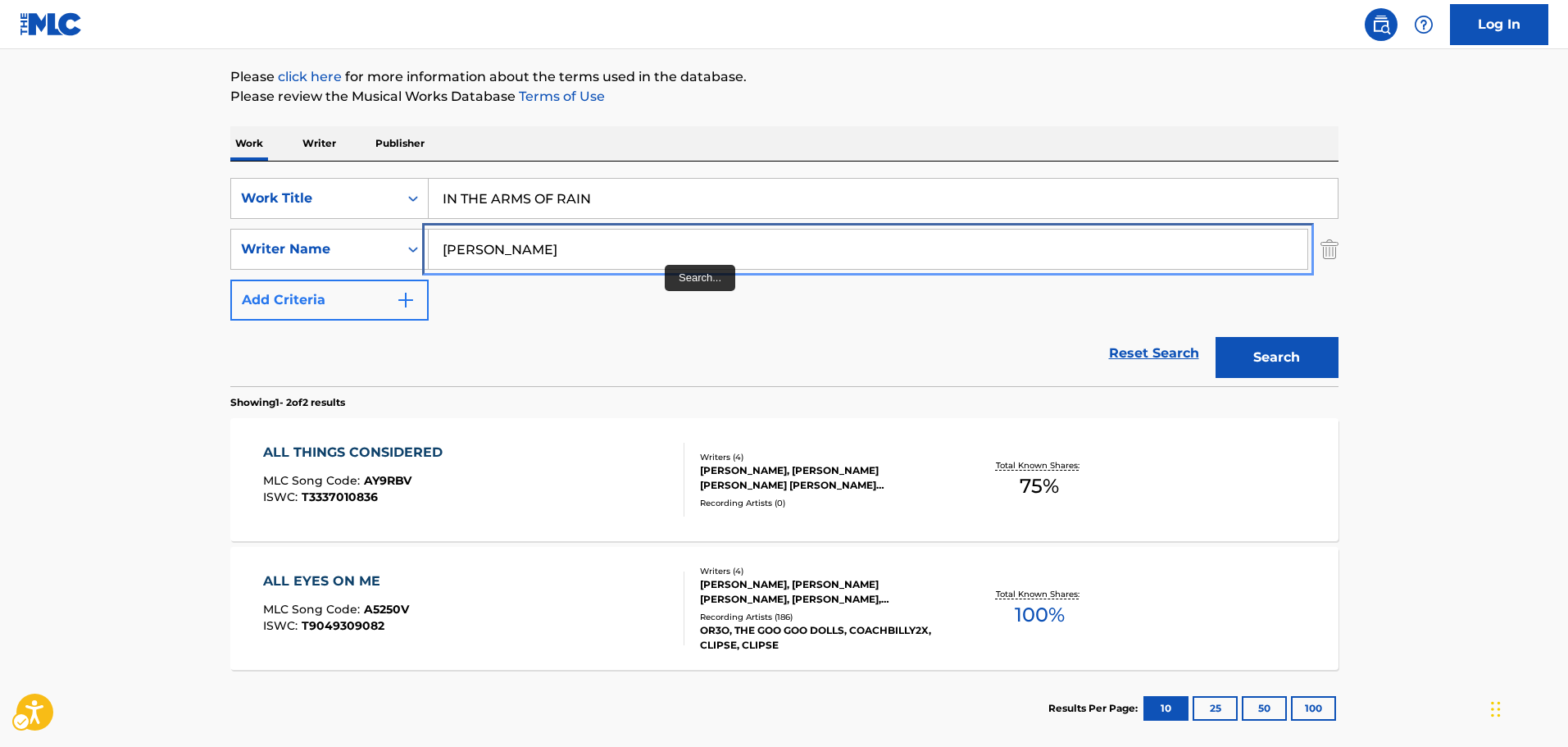
paste input "VILLE [PERSON_NAME]"
drag, startPoint x: 615, startPoint y: 240, endPoint x: 293, endPoint y: 294, distance: 326.5
click at [281, 298] on div "SearchWithCriteria571b927a-ec08-4e9a-bcd1-f026f4842fd9 Work Title IN THE ARMS O…" at bounding box center [784, 249] width 1108 height 143
type input "VILLE [PERSON_NAME]"
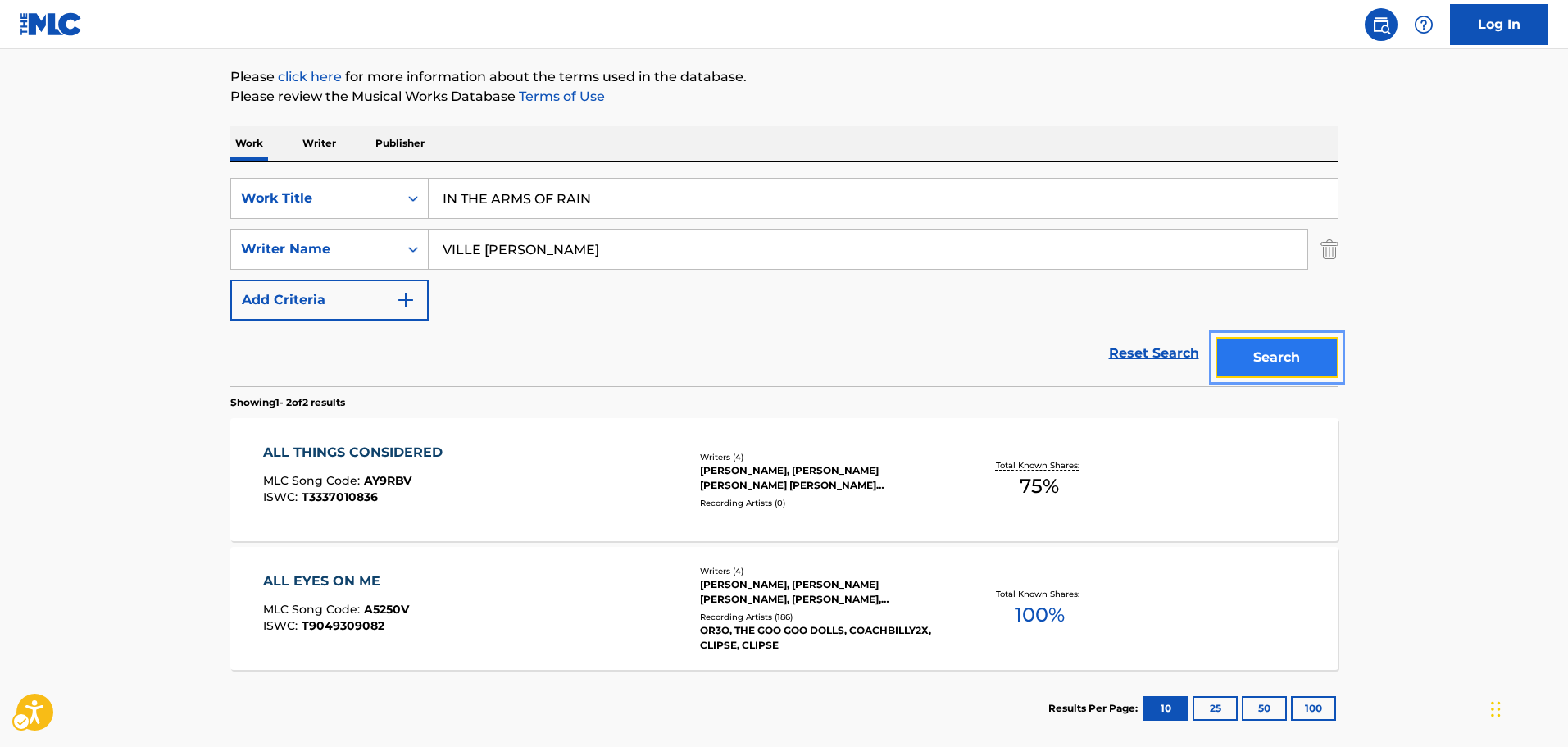
click at [1253, 351] on button "Search" at bounding box center [1276, 357] width 123 height 41
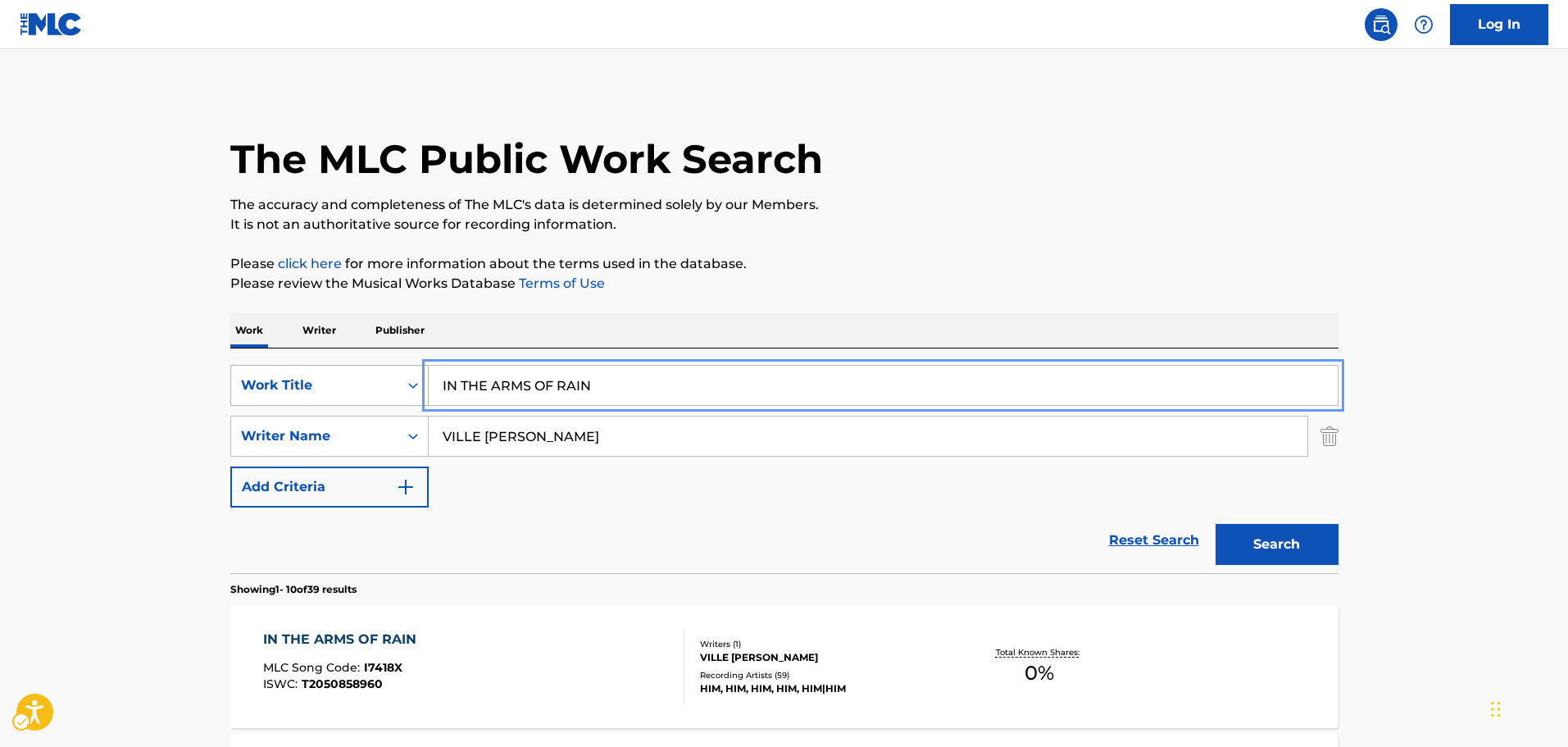
paste input "[PERSON_NAME] GUN TERE"
drag, startPoint x: 619, startPoint y: 393, endPoint x: 293, endPoint y: 396, distance: 326.0
click at [293, 396] on div "SearchWithCriteria571b927a-ec08-4e9a-bcd1-f026f4842fd9 Work Title [PERSON_NAME]…" at bounding box center [784, 385] width 1108 height 41
type input "[PERSON_NAME] GUN TERE"
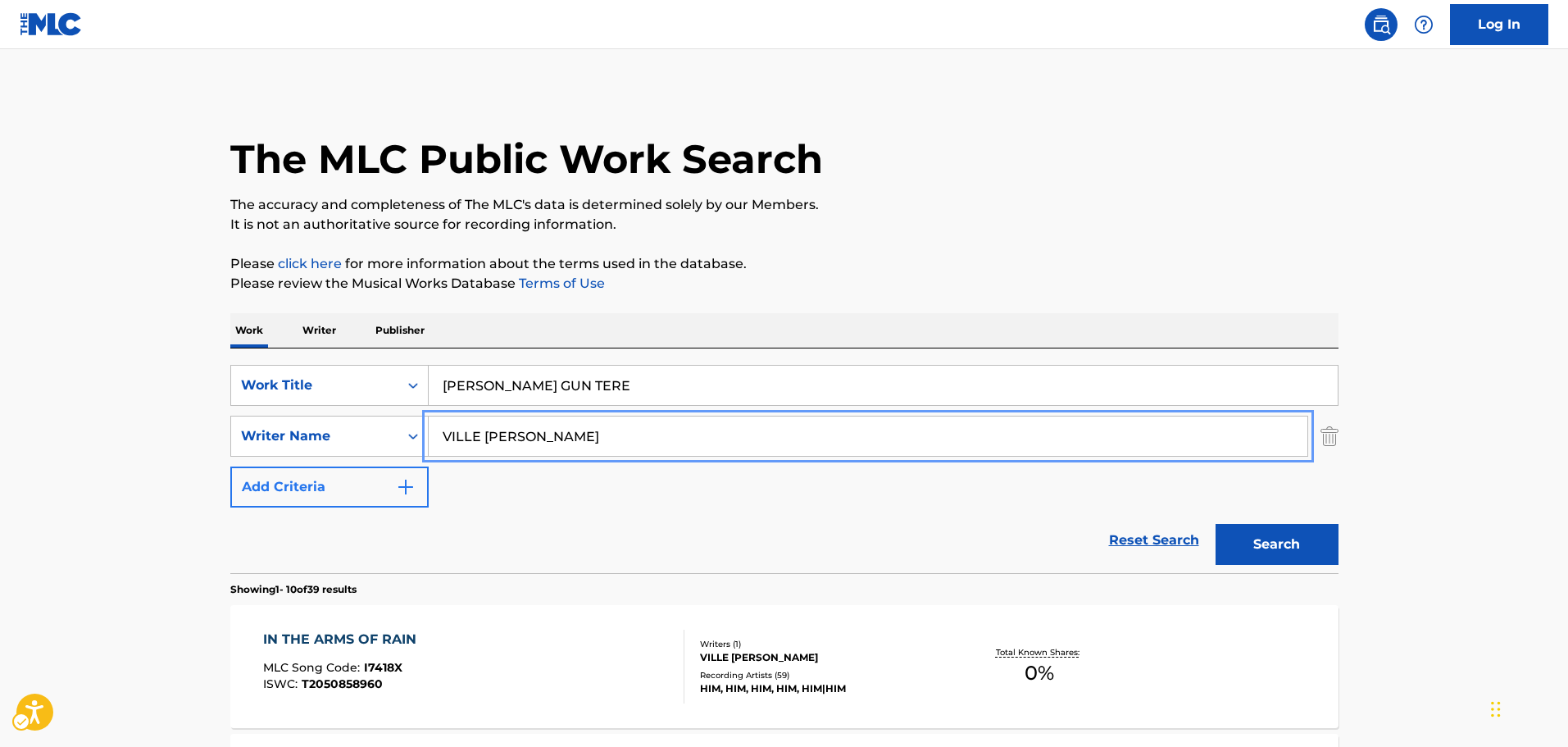
paste input "[DEMOGRAPHIC_DATA] JI"
drag, startPoint x: 619, startPoint y: 430, endPoint x: 232, endPoint y: 469, distance: 389.0
click at [232, 469] on div "SearchWithCriteria571b927a-ec08-4e9a-bcd1-f026f4842fd9 Work Title [PERSON_NAME]…" at bounding box center [784, 436] width 1108 height 143
type input "[DEMOGRAPHIC_DATA] JI"
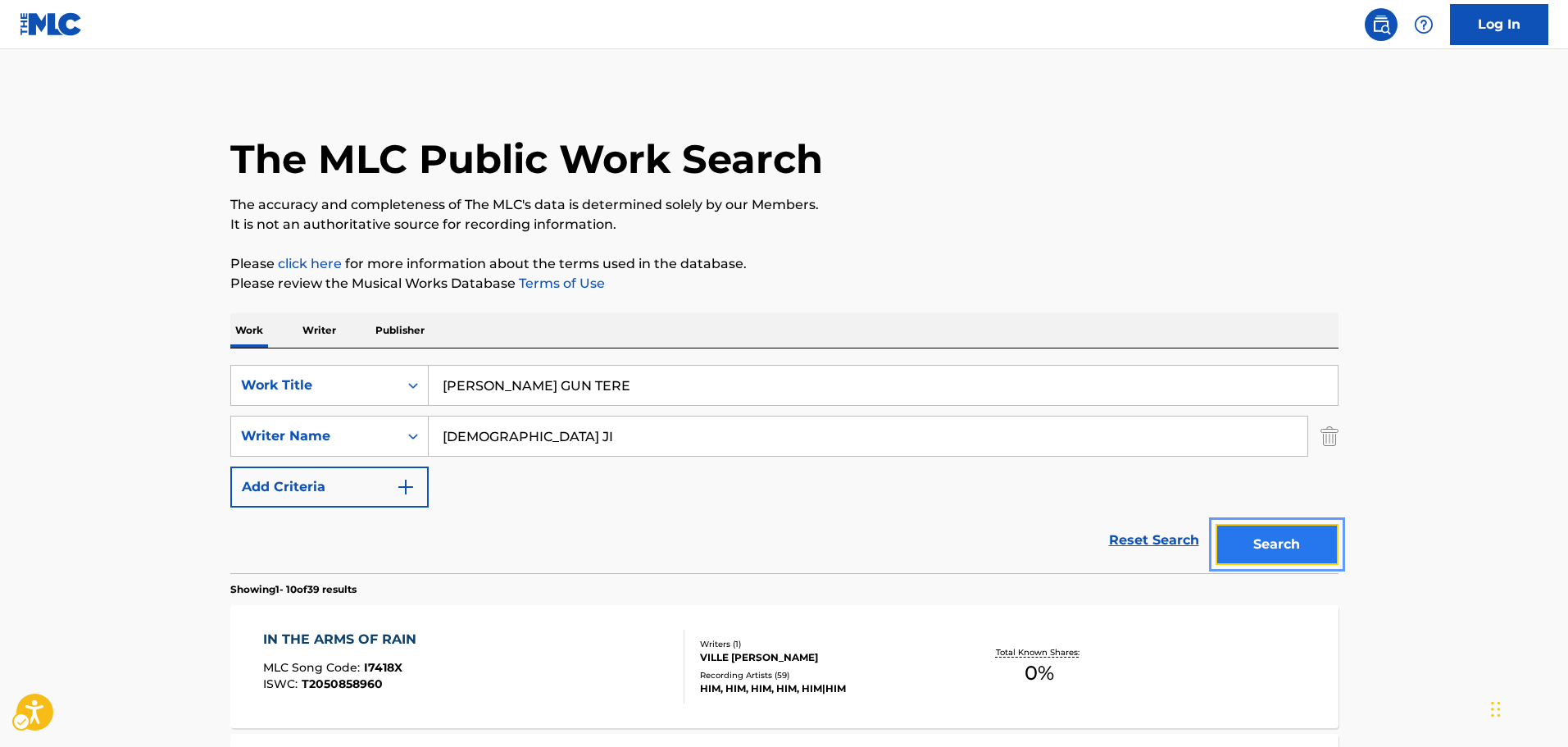
click at [1315, 548] on button "Search" at bounding box center [1276, 545] width 123 height 41
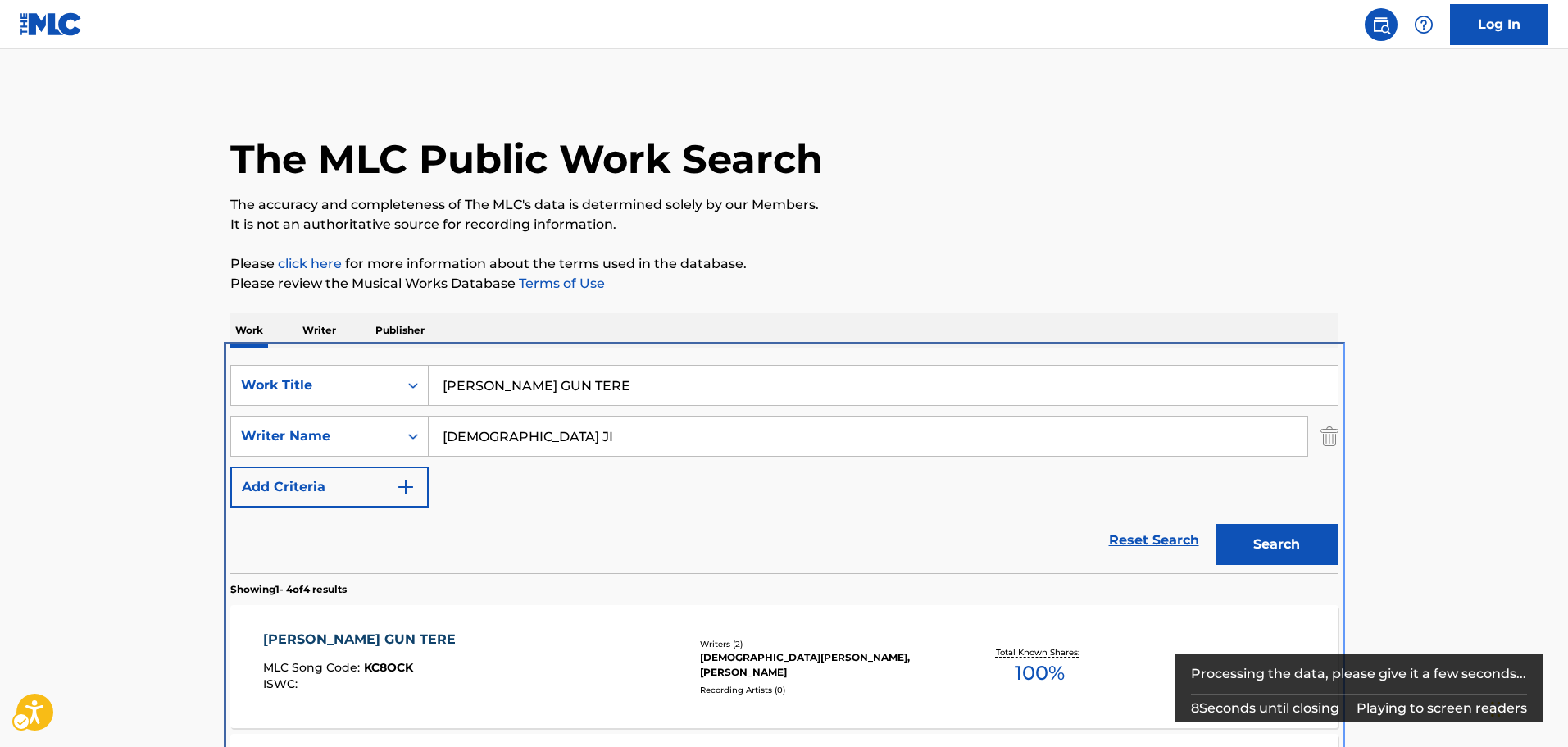
scroll to position [349, 0]
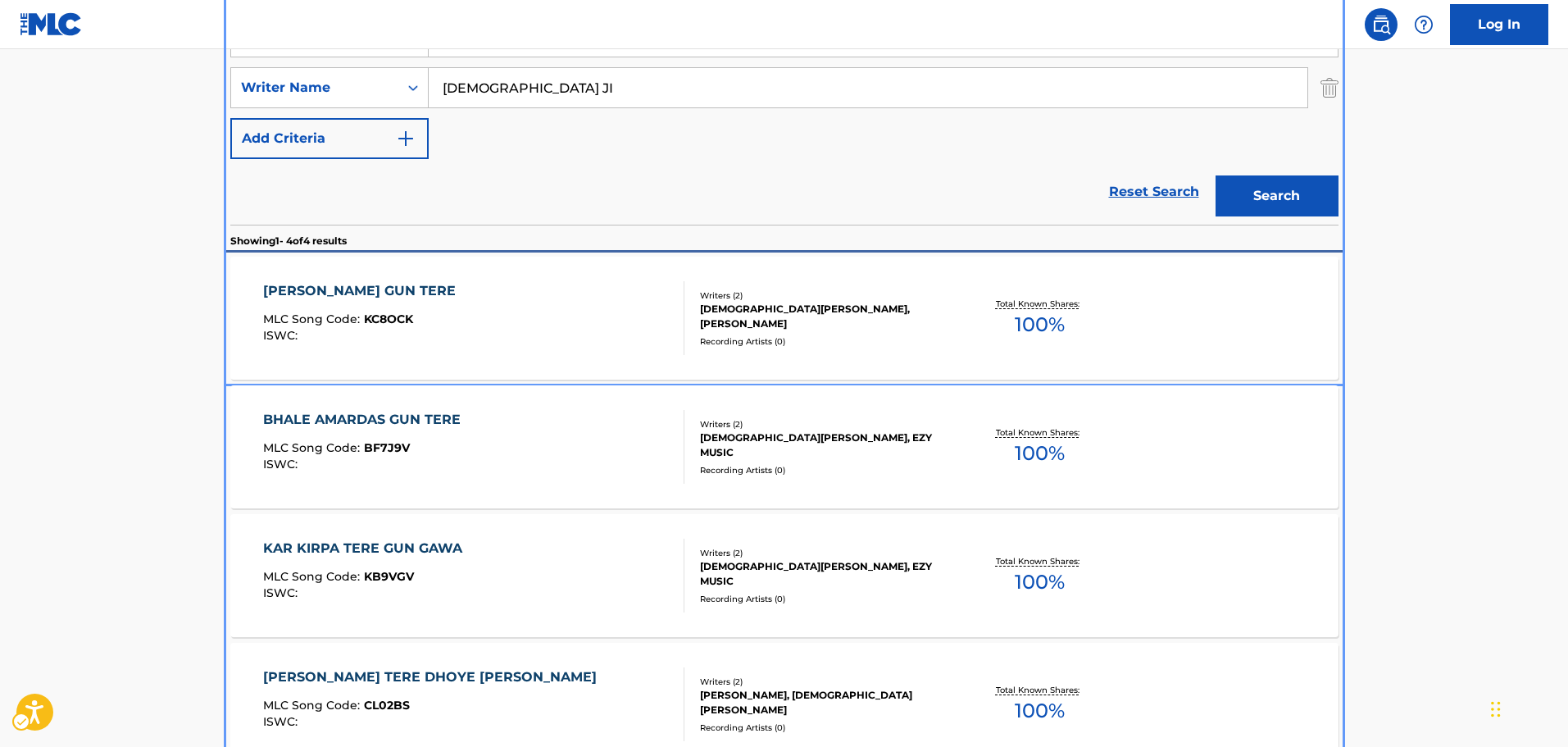
click at [744, 287] on div "[PERSON_NAME] GUN TERE MLC Song Code : KC8OCK ISWC : Writers ( 2 ) [PERSON_NAME…" at bounding box center [784, 318] width 1108 height 123
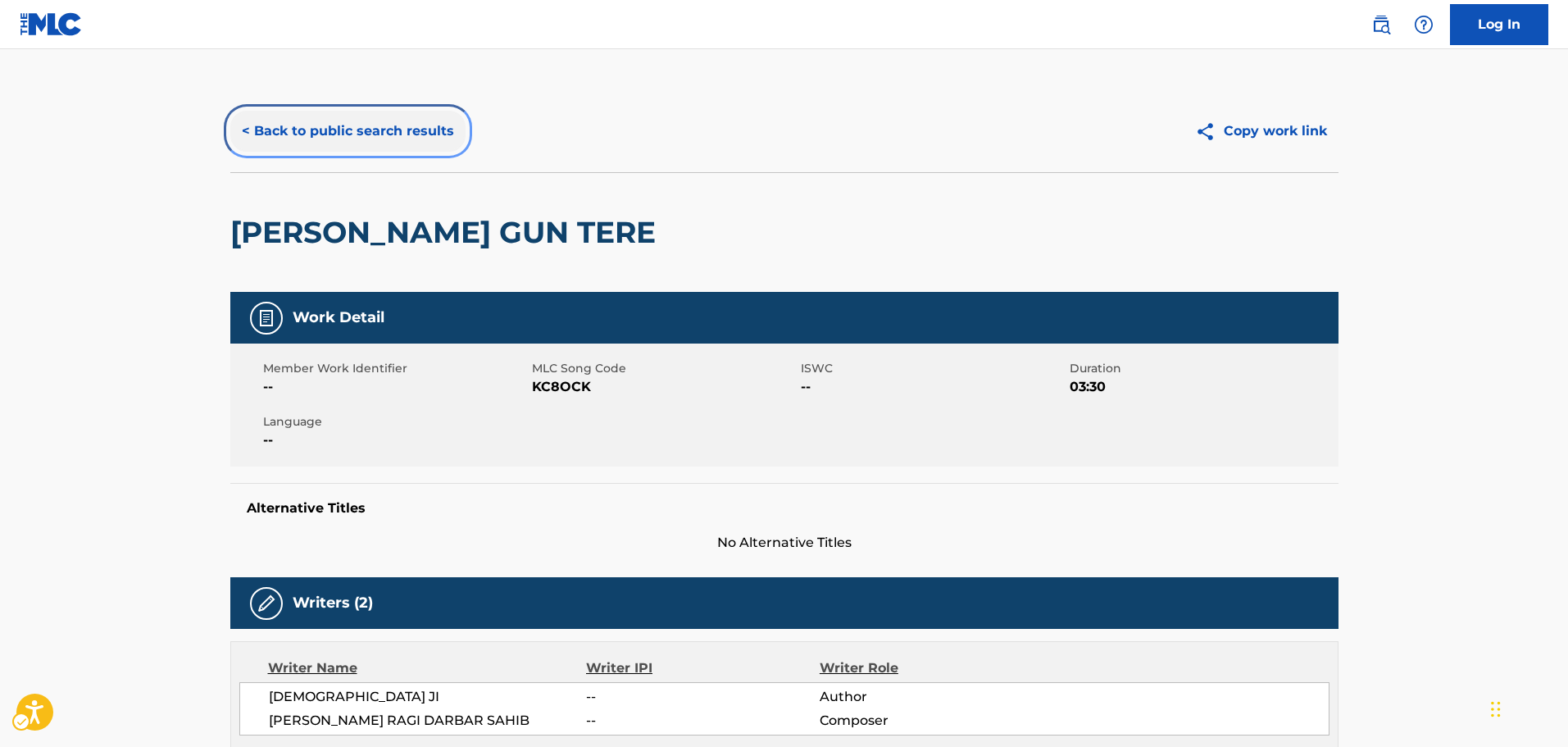
click at [397, 129] on button "< Back to public search results" at bounding box center [348, 131] width 236 height 41
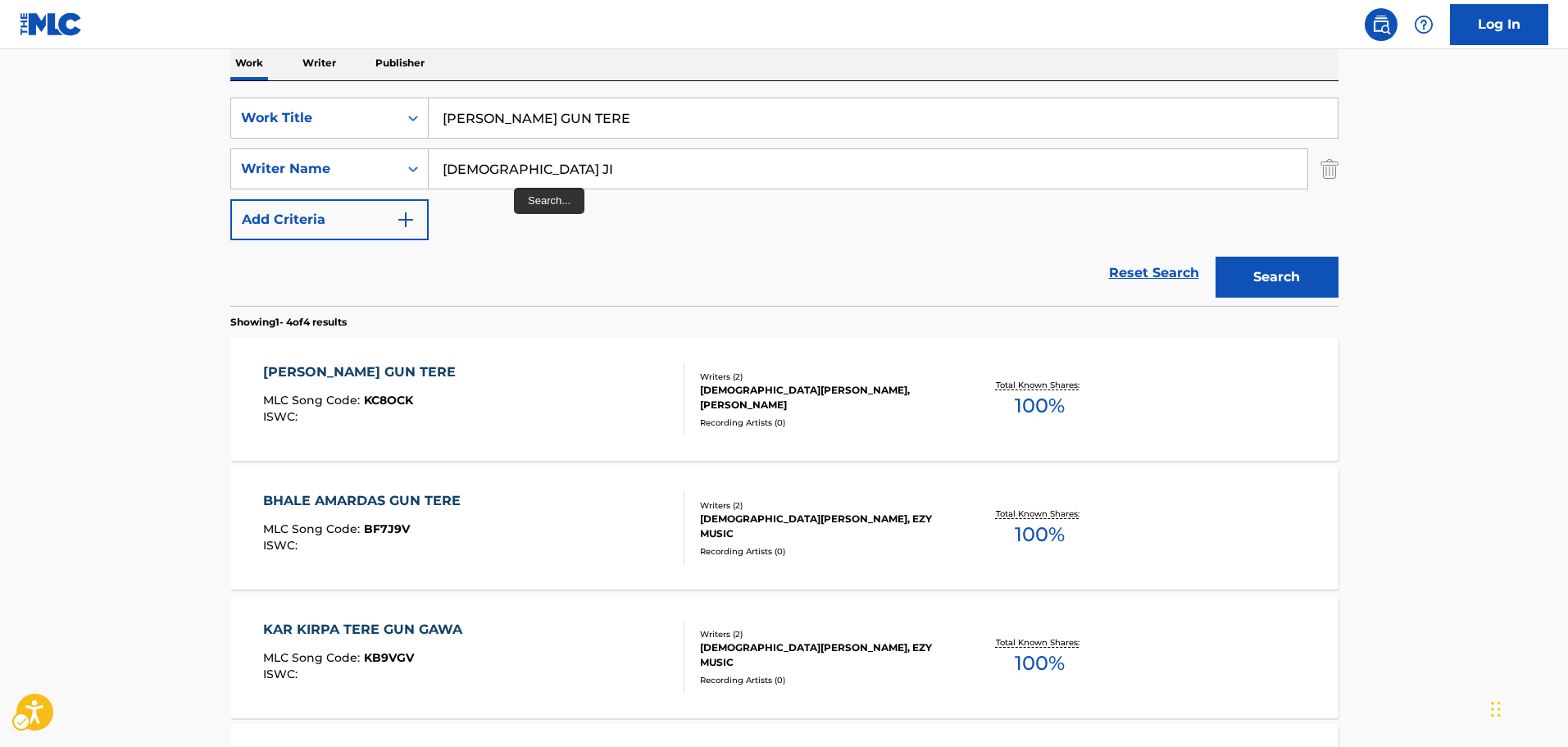
scroll to position [266, 0]
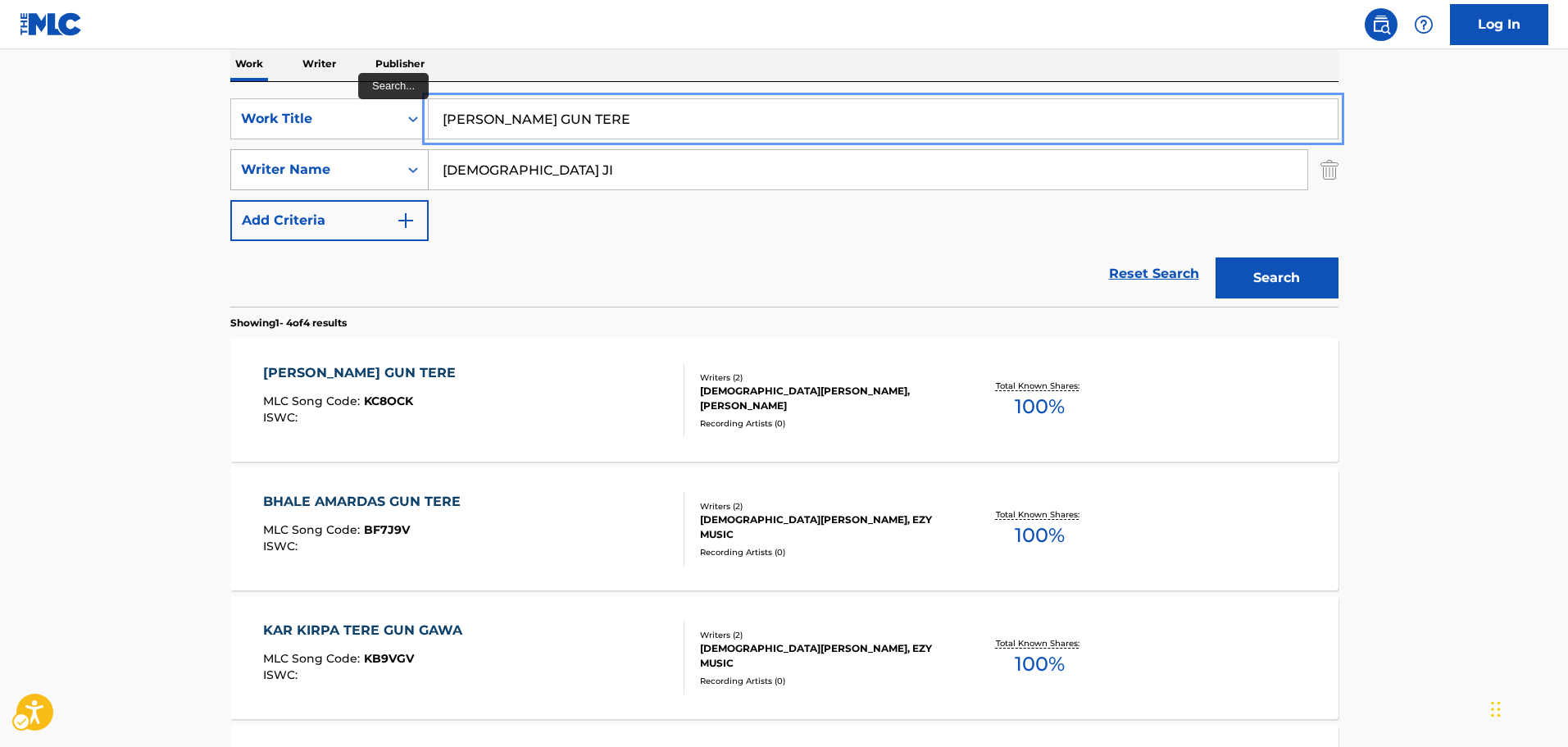
paste input "SILENA SILENA"
drag, startPoint x: 625, startPoint y: 117, endPoint x: 340, endPoint y: 153, distance: 287.3
type input "SILENA SILENA"
click at [594, 291] on div "Reset Search Search" at bounding box center [784, 273] width 1108 height 66
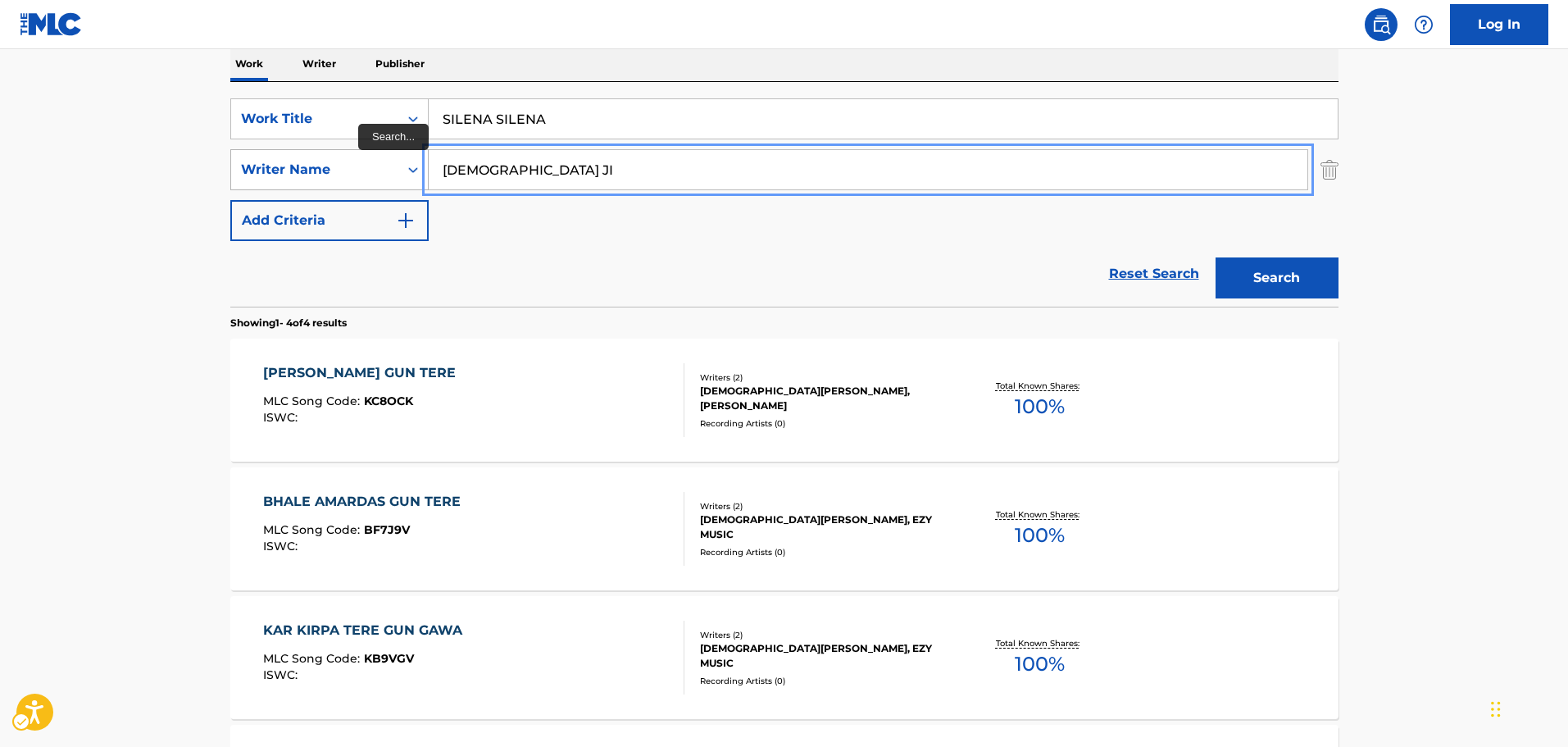
paste input "[DEMOGRAPHIC_DATA]"
drag, startPoint x: 682, startPoint y: 178, endPoint x: 281, endPoint y: 174, distance: 401.0
type input "[DEMOGRAPHIC_DATA]"
click at [1313, 291] on button "Search" at bounding box center [1276, 278] width 123 height 41
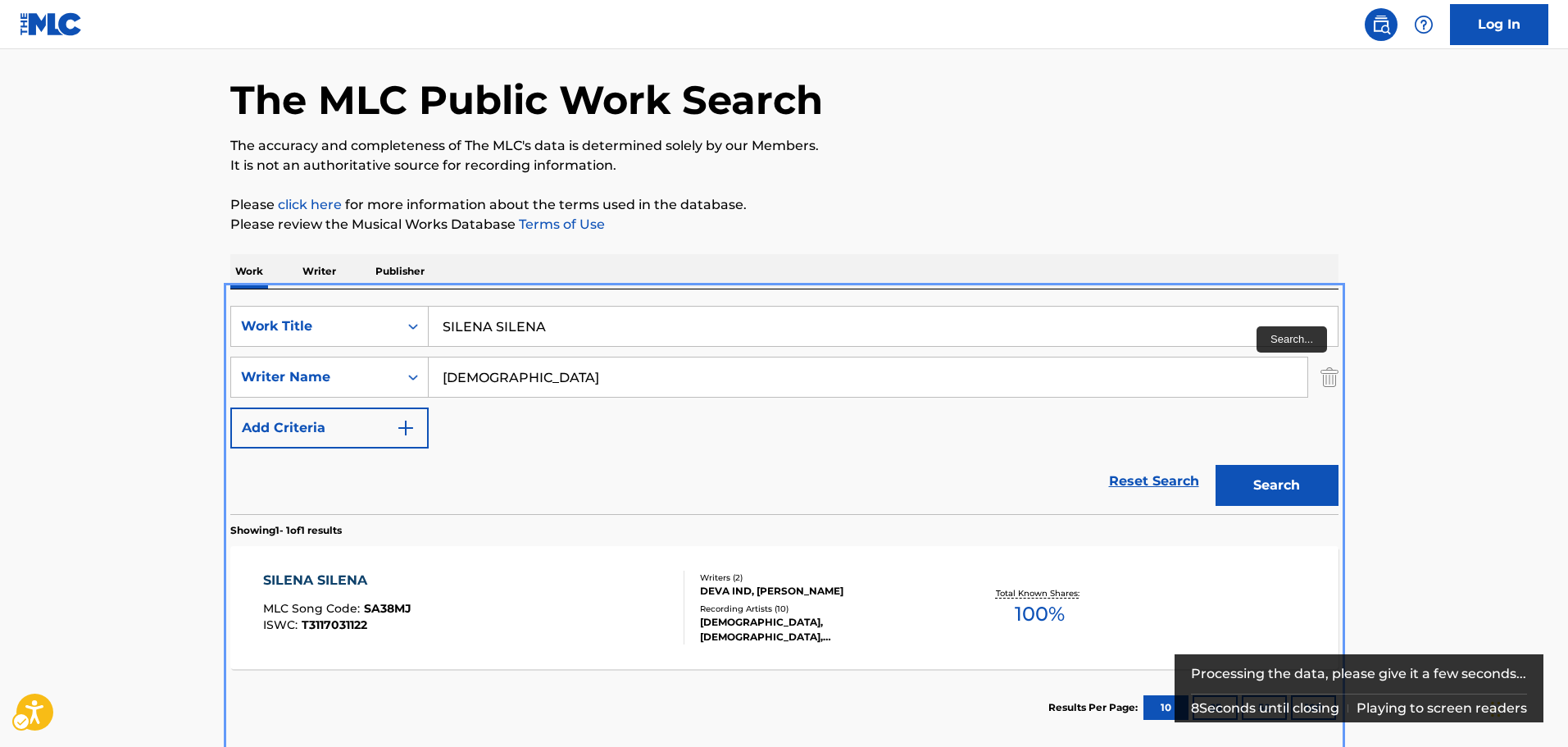
scroll to position [140, 0]
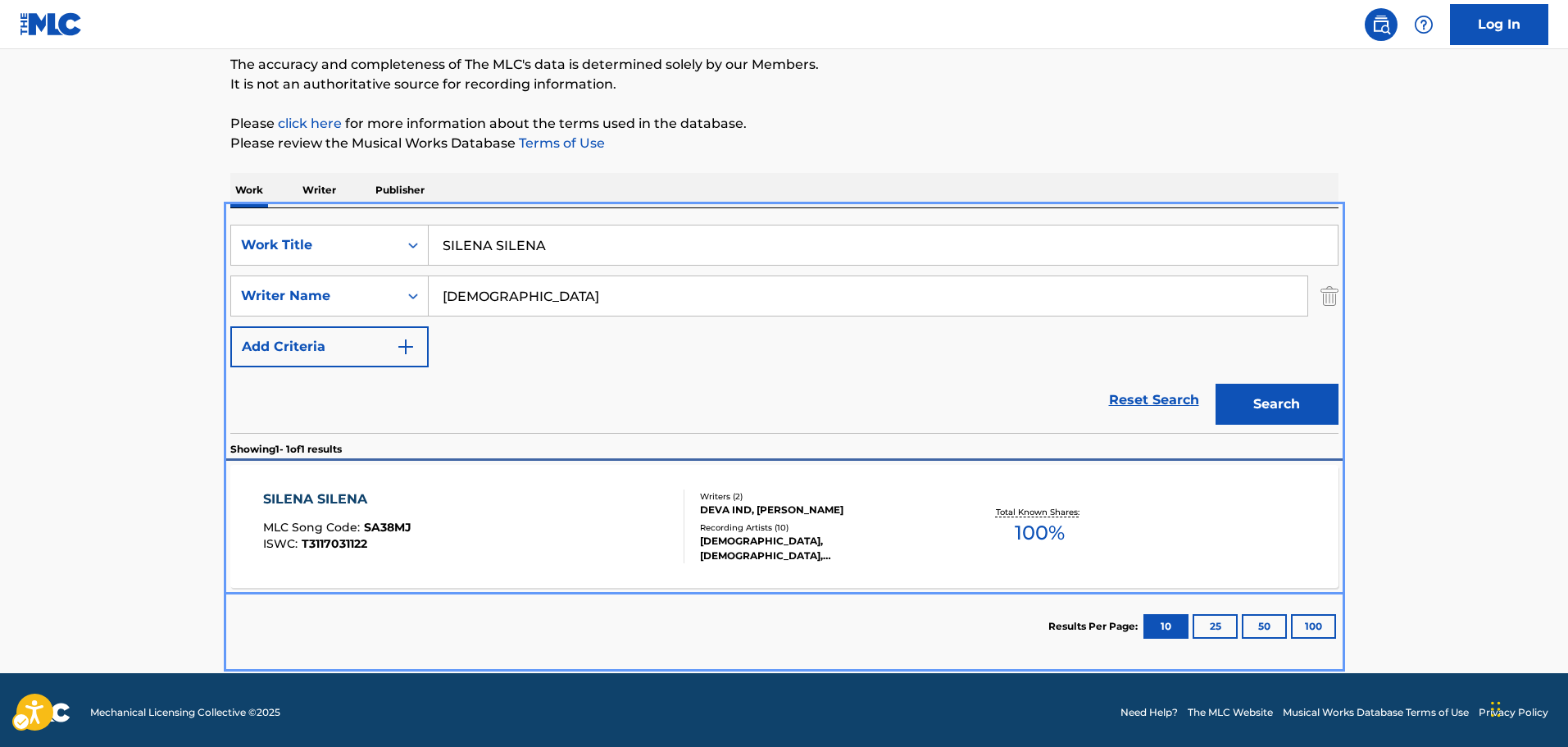
click at [859, 513] on div "DEVA IND, [PERSON_NAME]" at bounding box center [823, 510] width 247 height 14
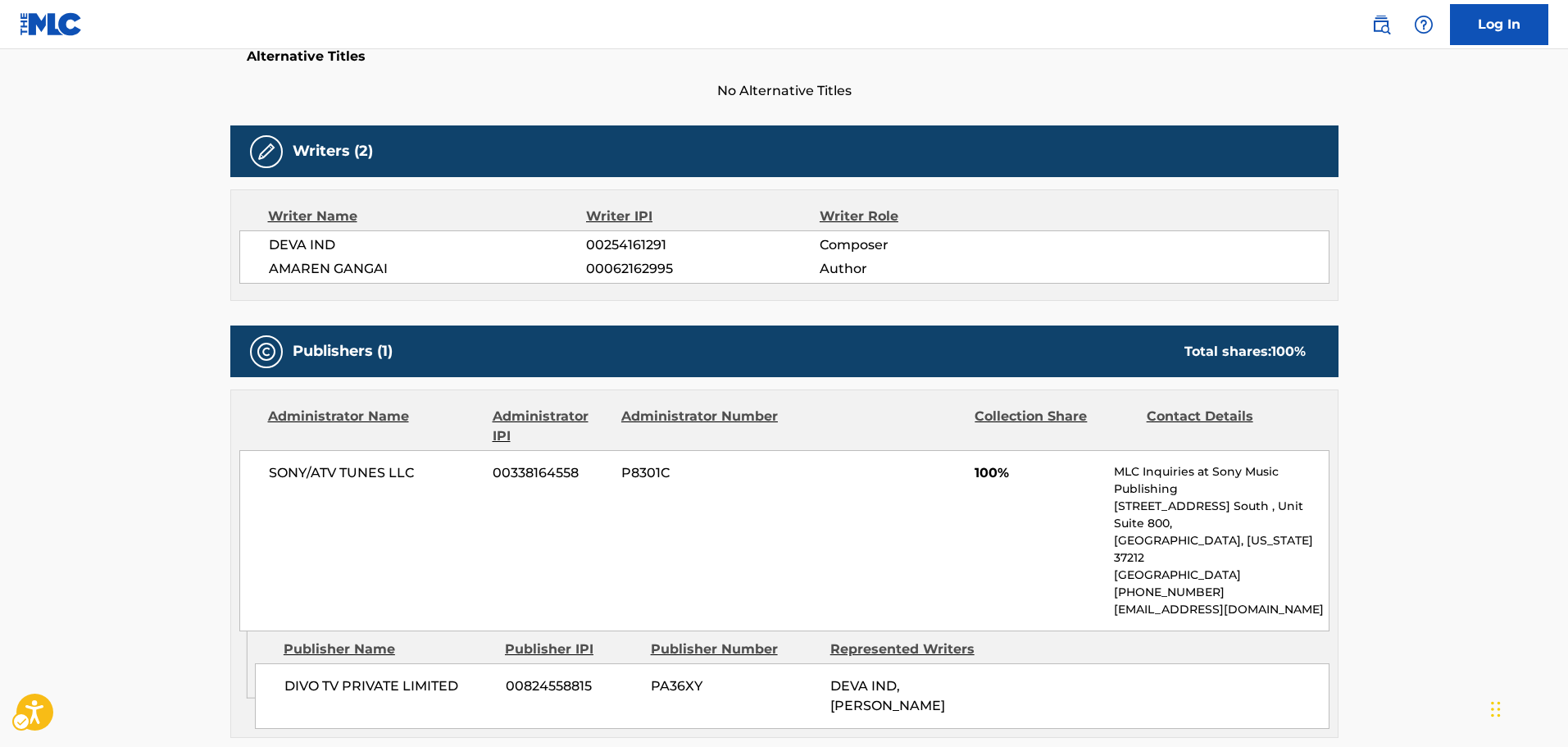
scroll to position [492, 0]
